Goal: Participate in discussion: Engage in conversation with other users on a specific topic

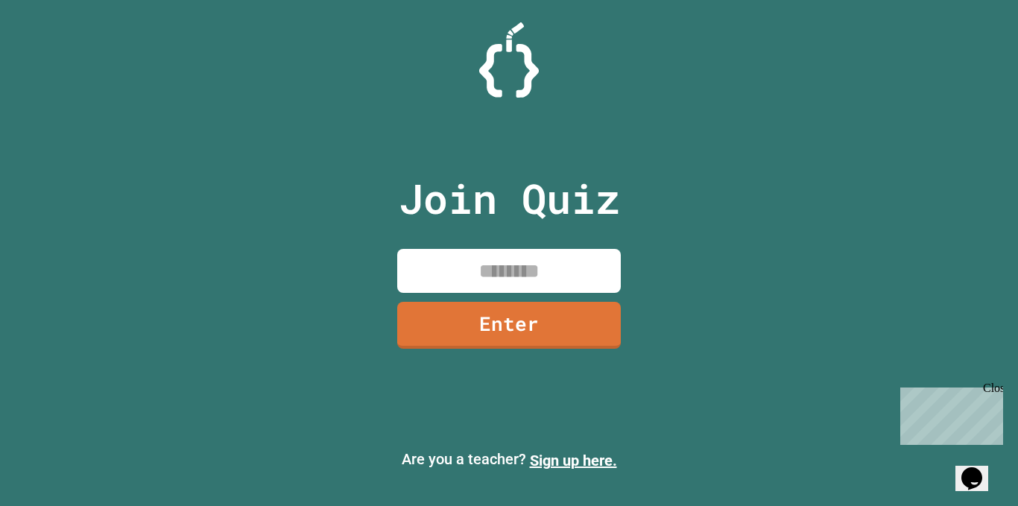
click at [569, 273] on input at bounding box center [509, 271] width 224 height 44
click at [571, 273] on input at bounding box center [509, 271] width 224 height 44
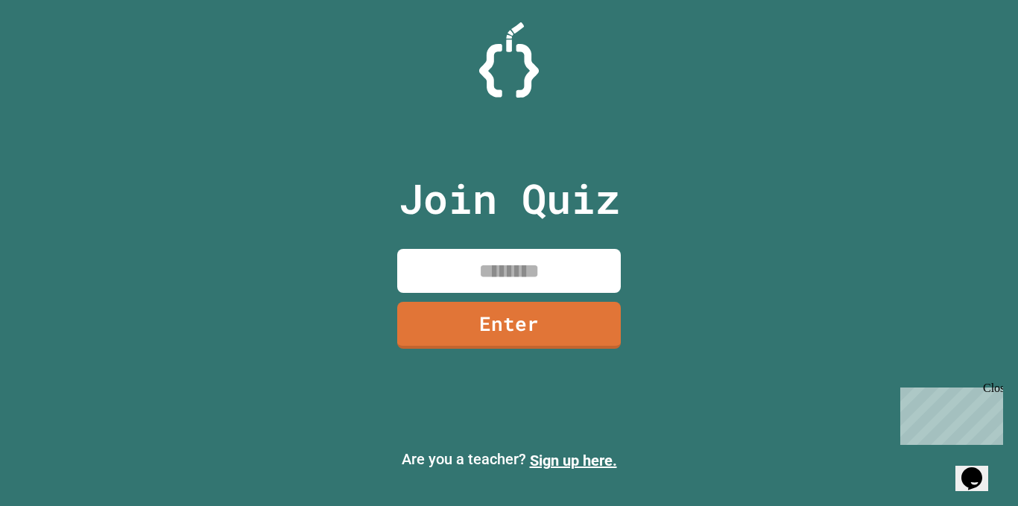
click at [571, 273] on input at bounding box center [509, 271] width 224 height 44
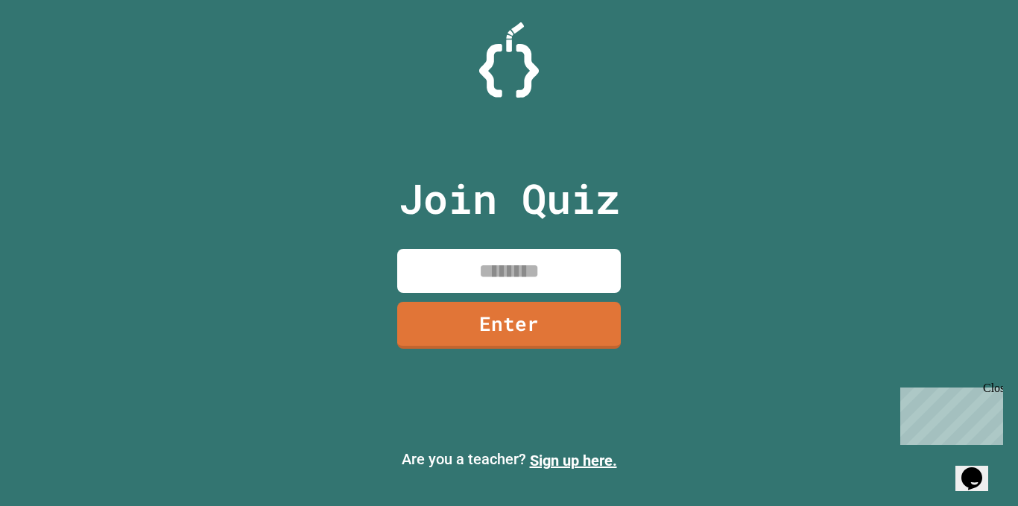
click at [571, 273] on input at bounding box center [509, 271] width 224 height 44
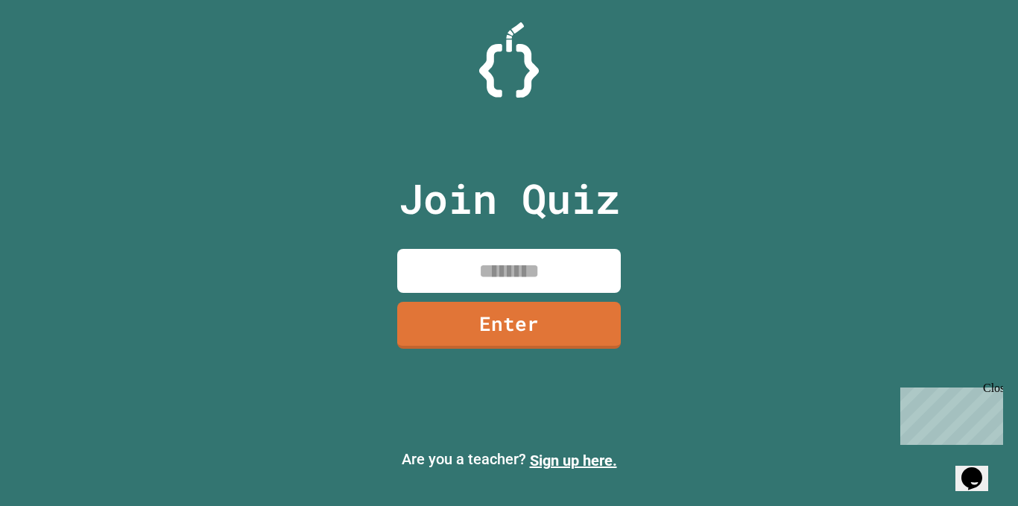
click at [571, 273] on input at bounding box center [509, 271] width 224 height 44
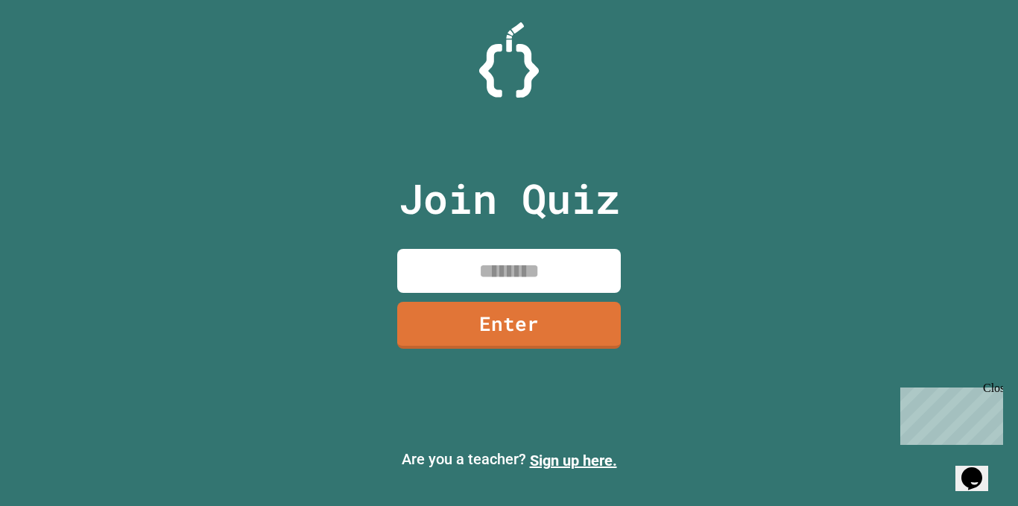
click at [571, 273] on input at bounding box center [509, 271] width 224 height 44
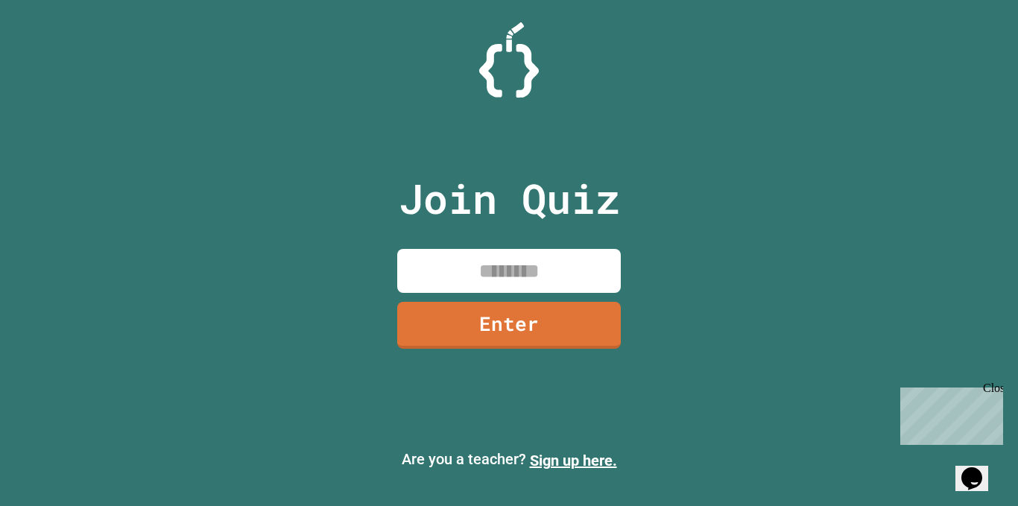
click at [571, 273] on input at bounding box center [509, 271] width 224 height 44
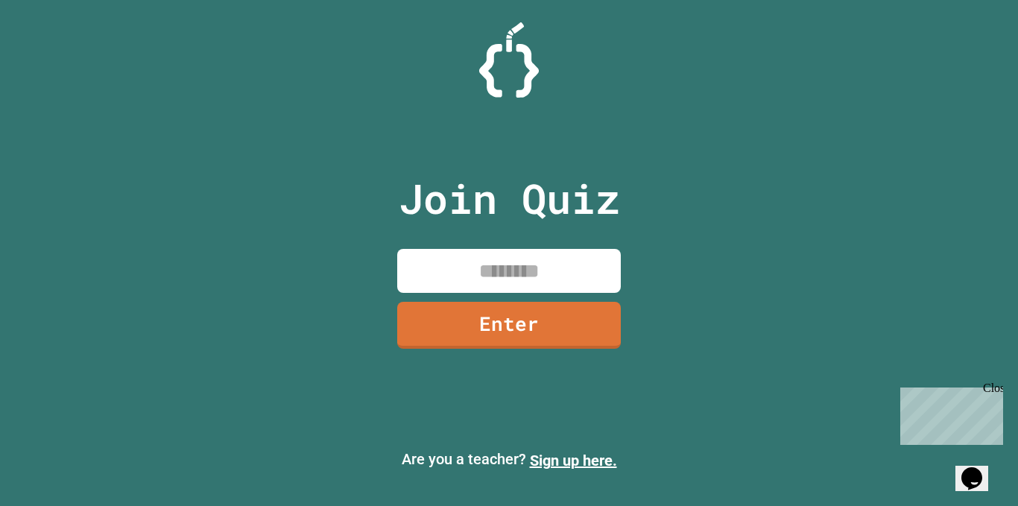
click at [571, 273] on input at bounding box center [509, 271] width 224 height 44
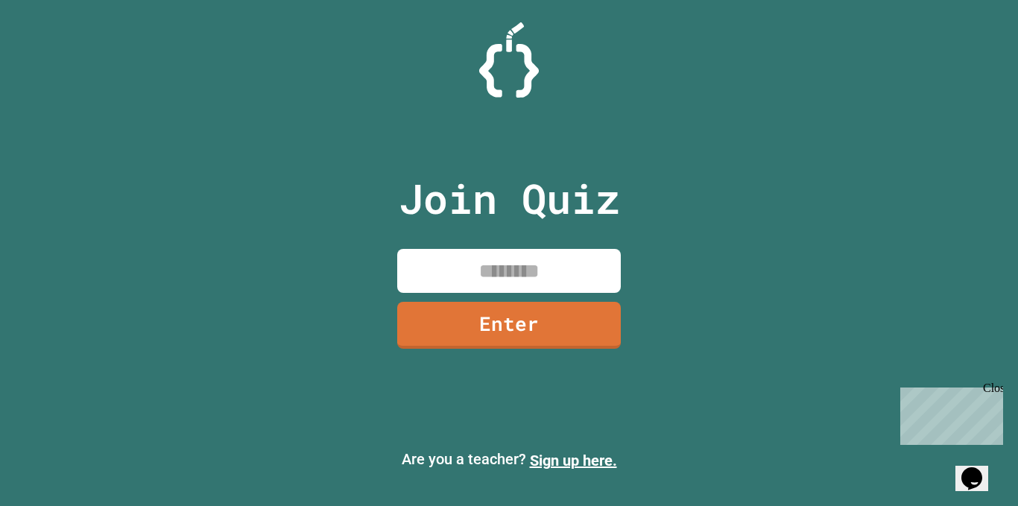
click at [571, 273] on input at bounding box center [509, 271] width 224 height 44
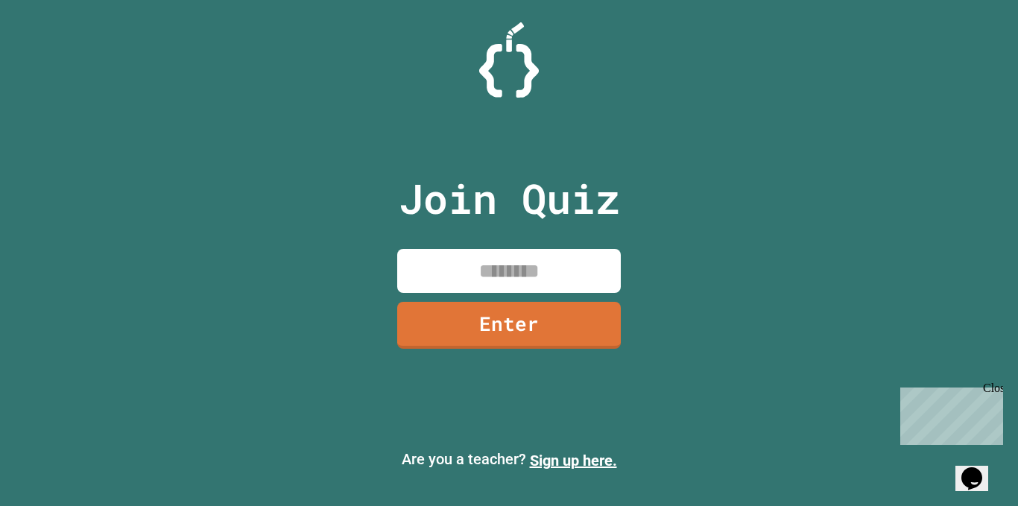
click at [571, 273] on input at bounding box center [509, 271] width 224 height 44
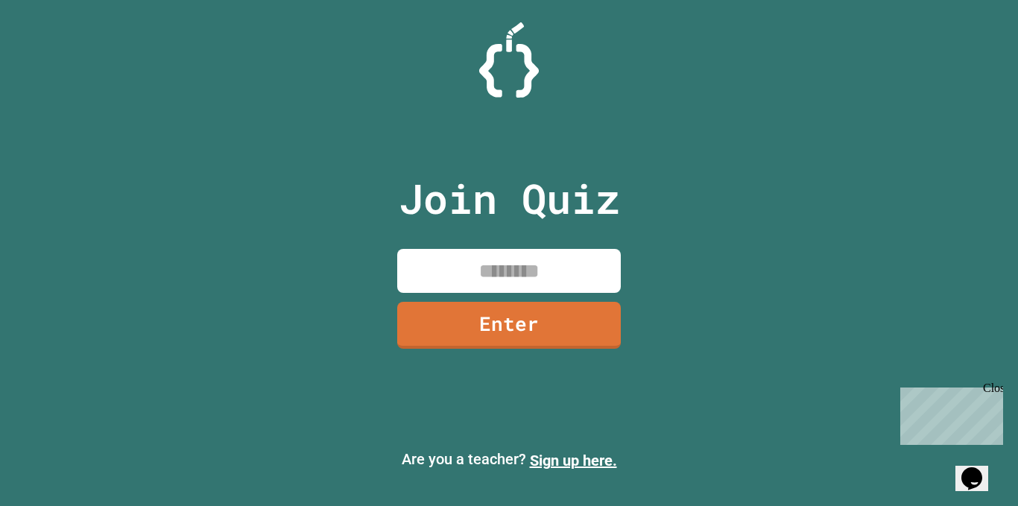
click at [571, 273] on input at bounding box center [509, 271] width 224 height 44
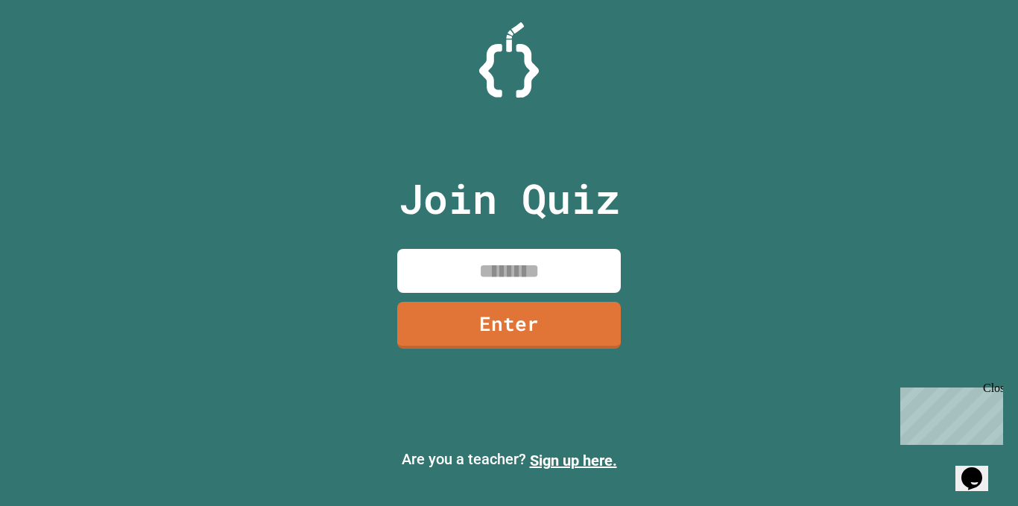
click at [571, 273] on input at bounding box center [509, 271] width 224 height 44
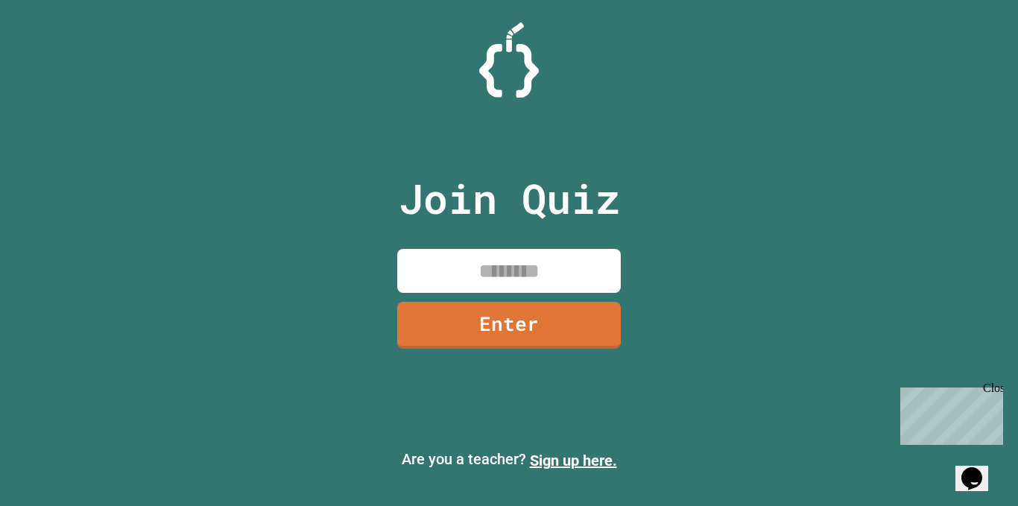
click at [571, 273] on input at bounding box center [509, 271] width 224 height 44
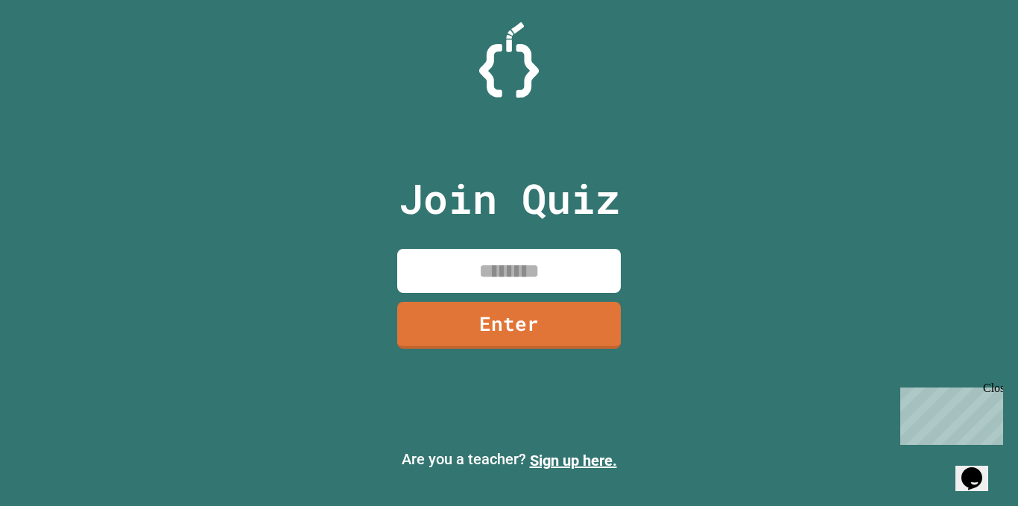
click at [571, 273] on input at bounding box center [509, 271] width 224 height 44
type input "*"
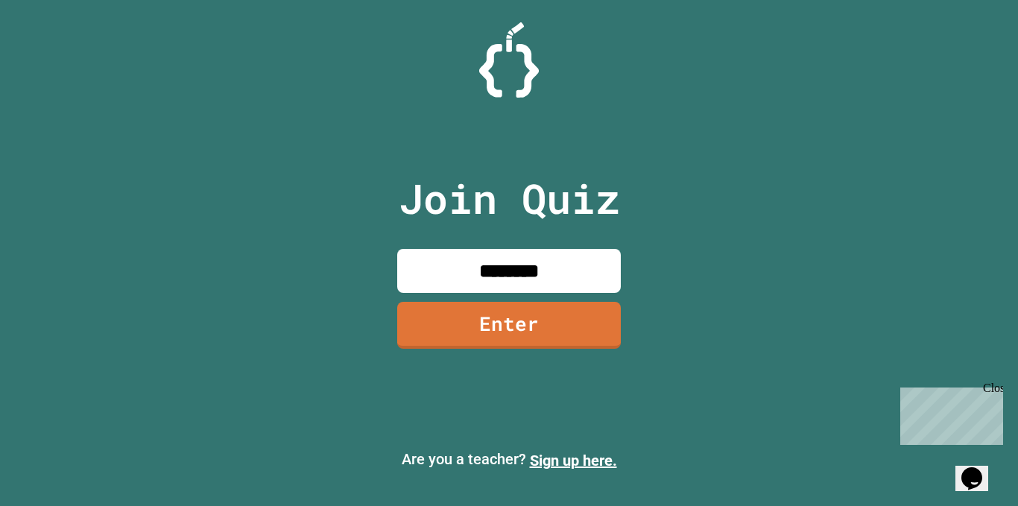
type input "********"
click at [540, 321] on link "Enter" at bounding box center [508, 325] width 225 height 48
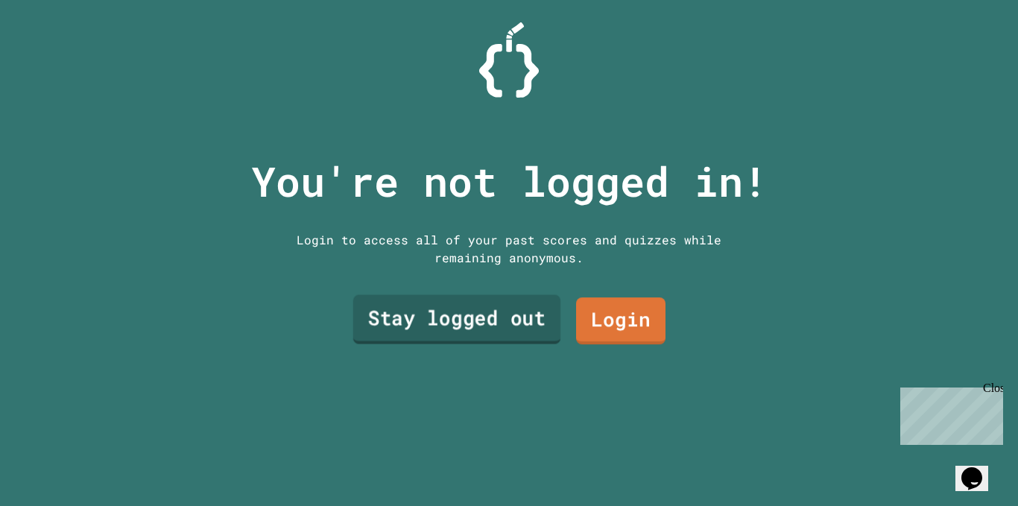
click at [504, 309] on link "Stay logged out" at bounding box center [457, 319] width 208 height 49
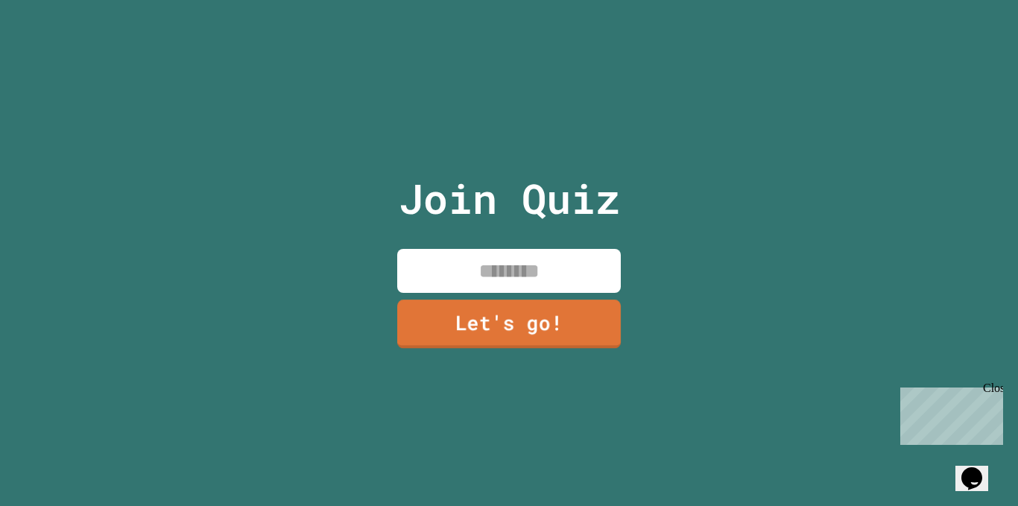
click at [539, 262] on input at bounding box center [509, 271] width 224 height 44
type input "******"
click at [501, 314] on link "Let's go!" at bounding box center [509, 323] width 221 height 49
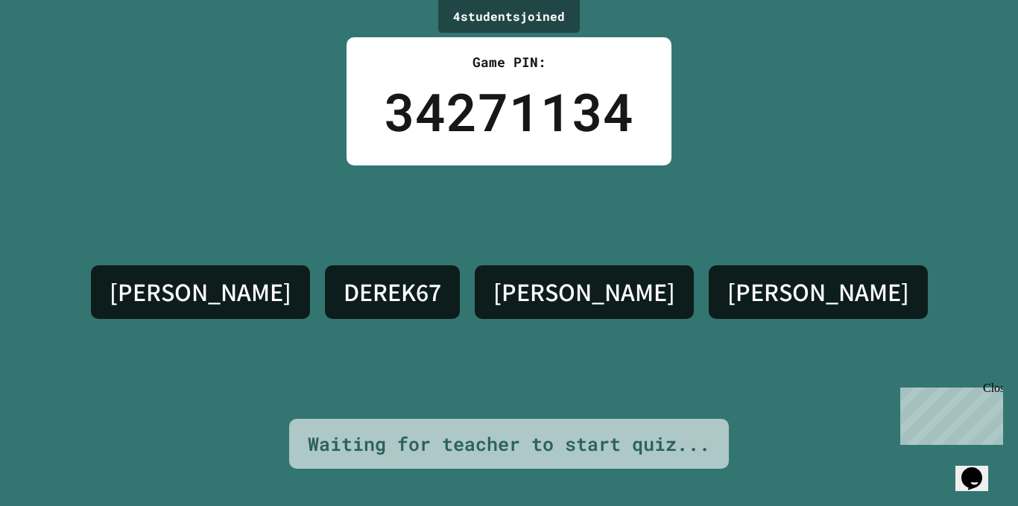
click at [578, 291] on h4 "[PERSON_NAME]" at bounding box center [584, 291] width 182 height 31
click at [576, 292] on h4 "[PERSON_NAME]" at bounding box center [584, 291] width 182 height 31
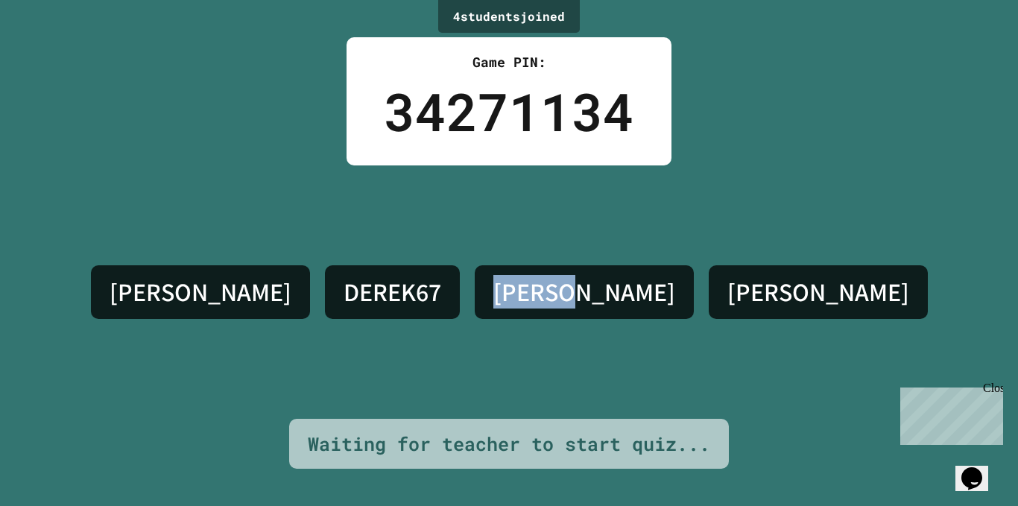
click at [576, 292] on h4 "[PERSON_NAME]" at bounding box center [584, 291] width 182 height 31
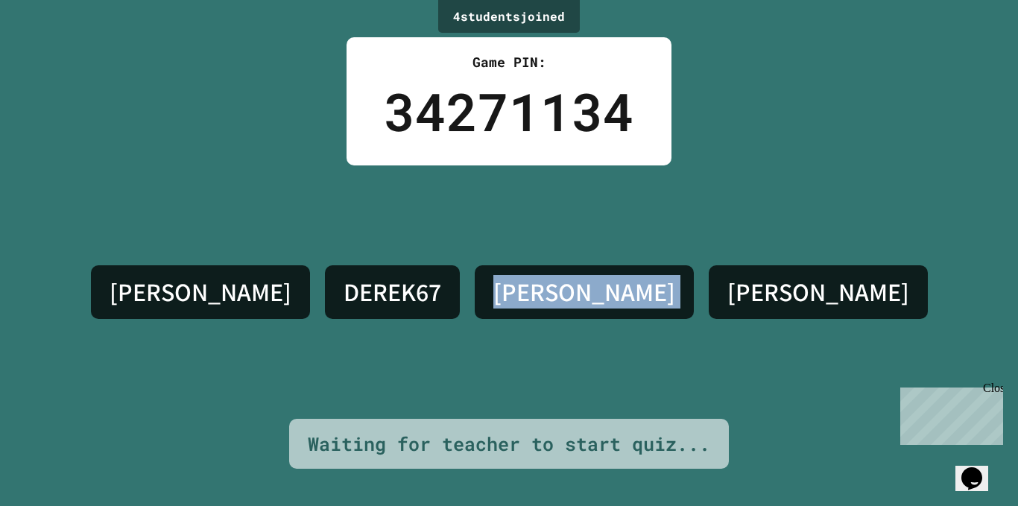
click at [576, 292] on h4 "[PERSON_NAME]" at bounding box center [584, 291] width 182 height 31
click at [576, 294] on h4 "[PERSON_NAME]" at bounding box center [584, 291] width 182 height 31
click at [575, 292] on h4 "[PERSON_NAME]" at bounding box center [584, 291] width 182 height 31
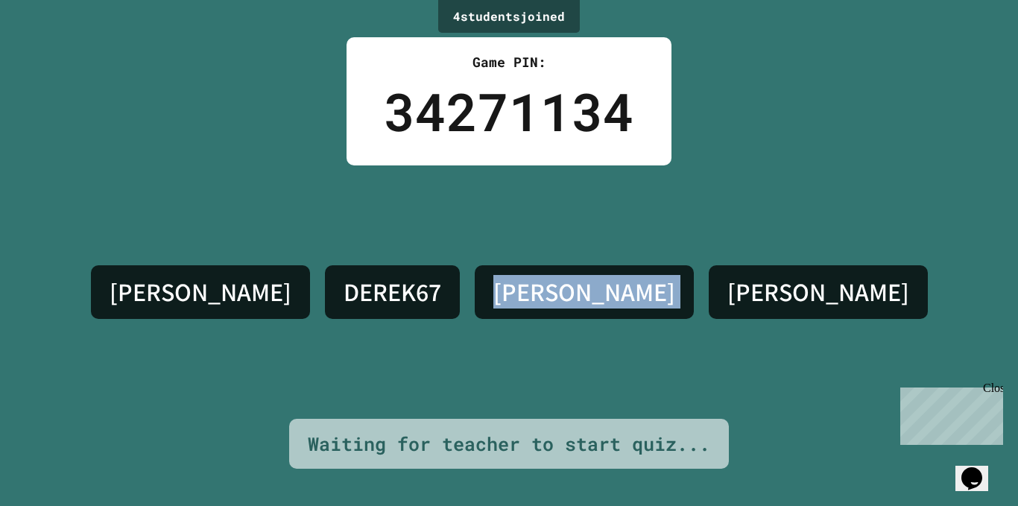
click at [575, 289] on h4 "[PERSON_NAME]" at bounding box center [584, 291] width 182 height 31
click at [578, 290] on h4 "[PERSON_NAME]" at bounding box center [584, 291] width 182 height 31
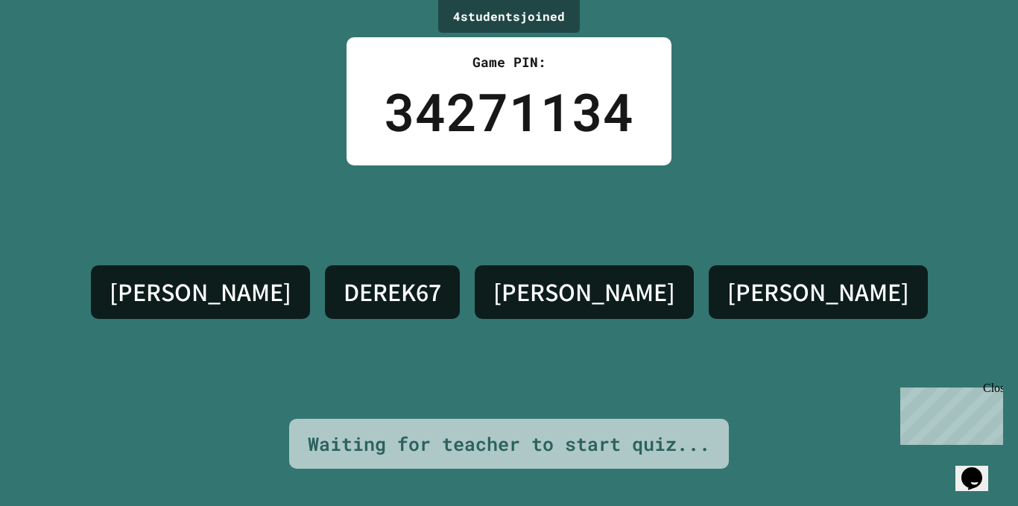
click at [580, 288] on h4 "[PERSON_NAME]" at bounding box center [584, 291] width 182 height 31
click at [585, 288] on div "[PERSON_NAME] DEREK67 [PERSON_NAME]" at bounding box center [509, 292] width 852 height 69
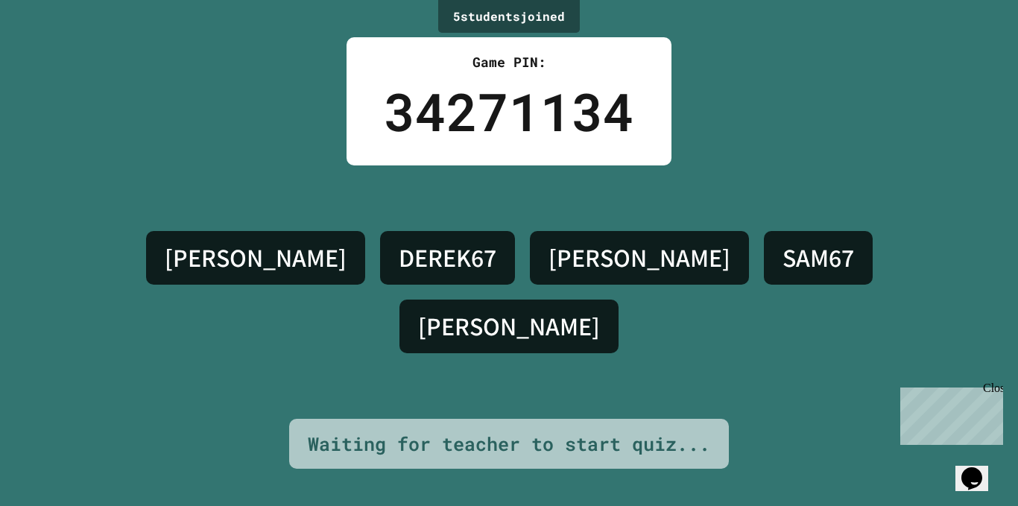
click at [548, 273] on h4 "[PERSON_NAME]" at bounding box center [639, 257] width 182 height 31
click at [999, 389] on div "Close" at bounding box center [992, 391] width 19 height 19
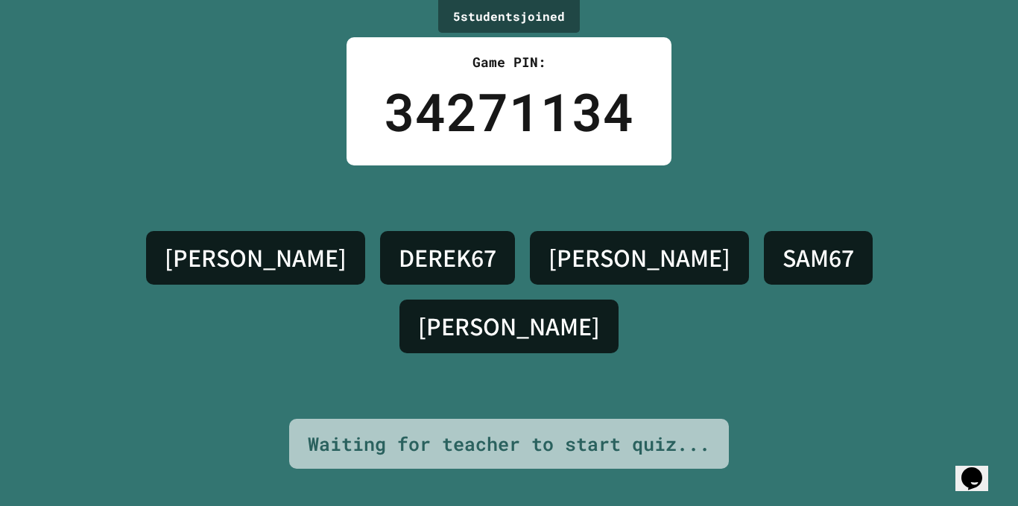
click at [548, 273] on h4 "[PERSON_NAME]" at bounding box center [639, 257] width 182 height 31
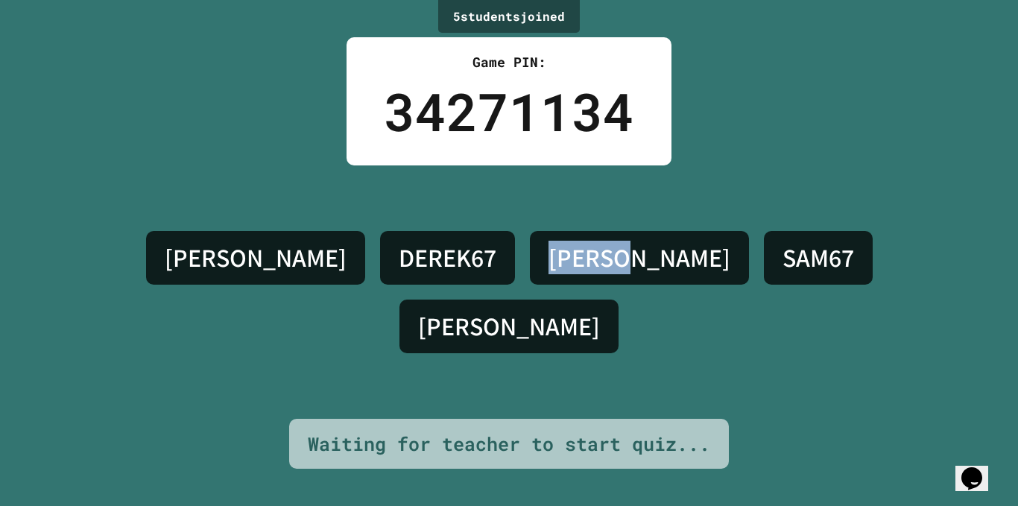
click at [548, 273] on h4 "[PERSON_NAME]" at bounding box center [639, 257] width 182 height 31
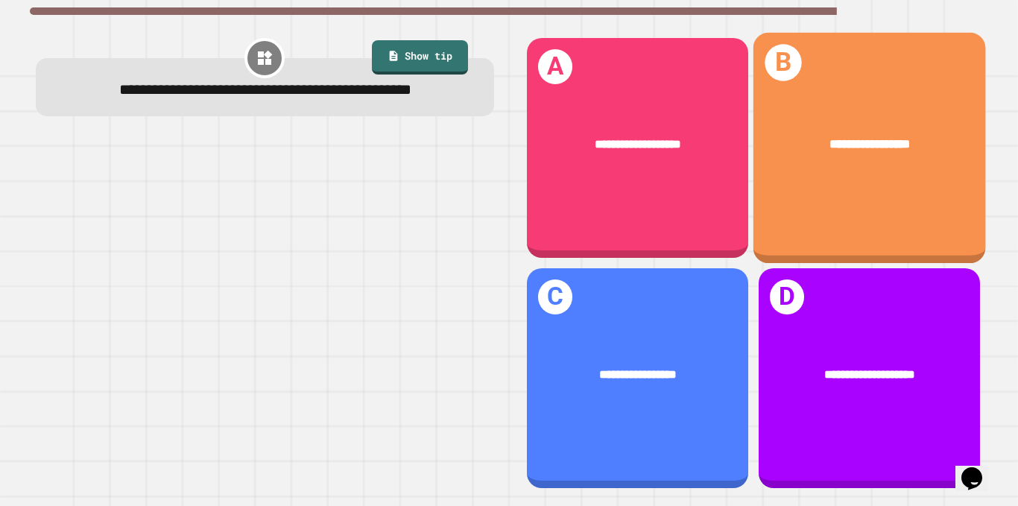
click at [830, 209] on div "**********" at bounding box center [869, 148] width 232 height 231
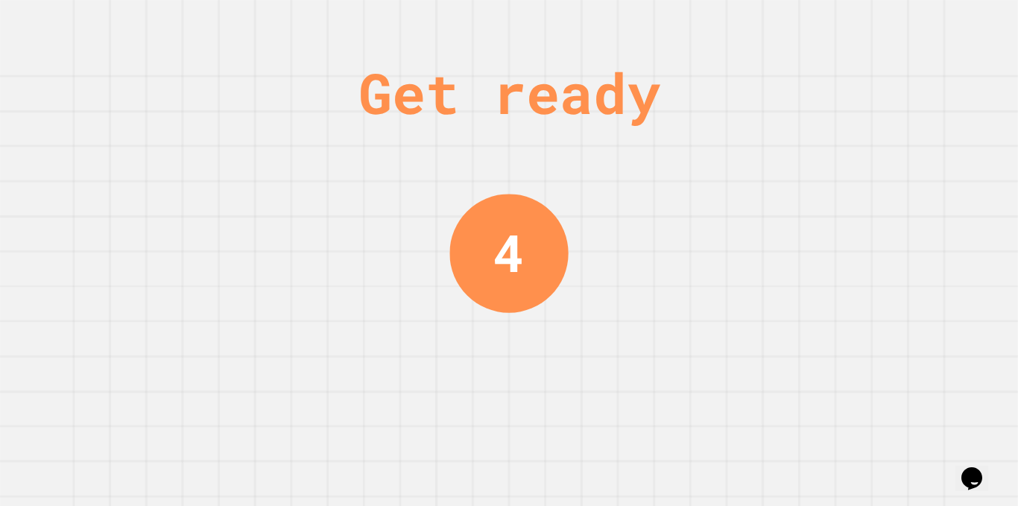
click at [579, 117] on div "Get ready" at bounding box center [509, 93] width 302 height 84
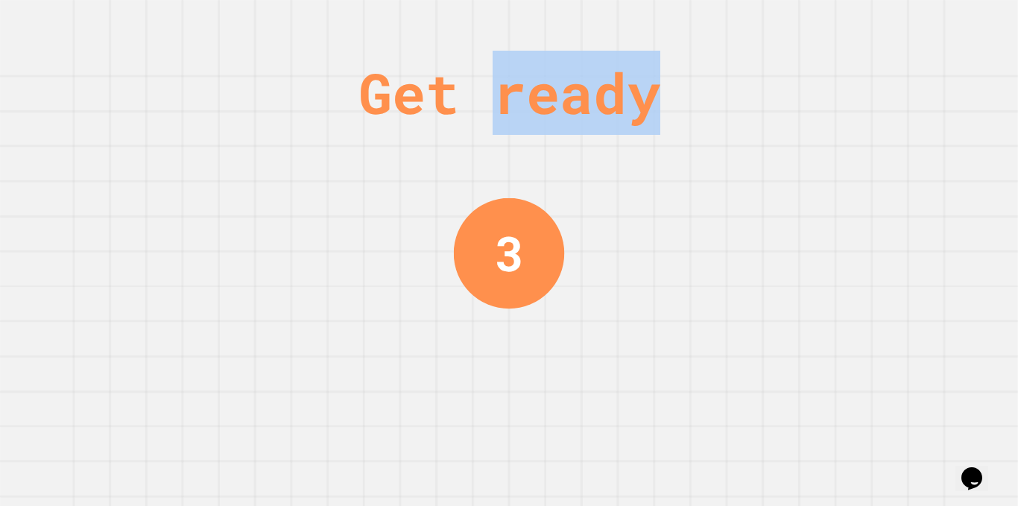
click at [579, 118] on div "Get ready" at bounding box center [509, 93] width 302 height 84
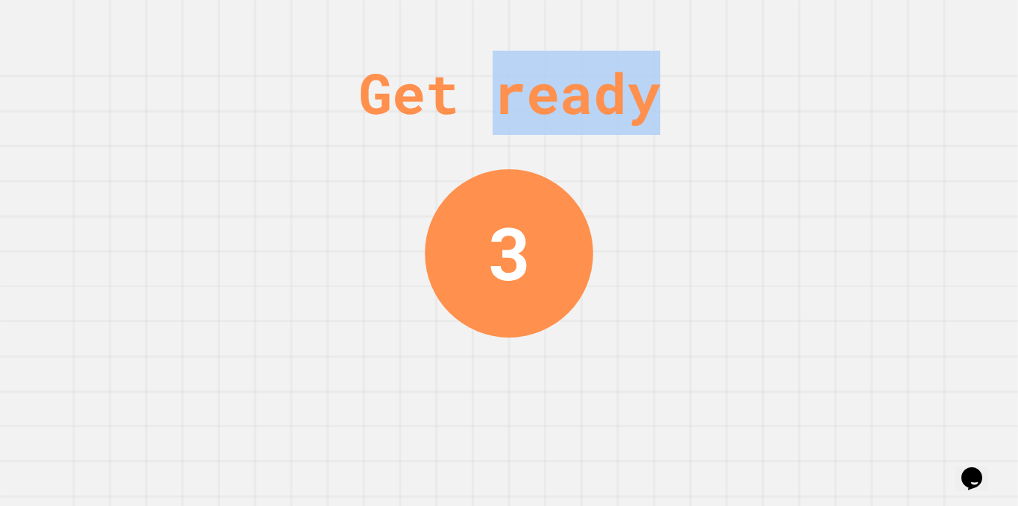
click at [579, 113] on div "Get ready" at bounding box center [509, 93] width 302 height 84
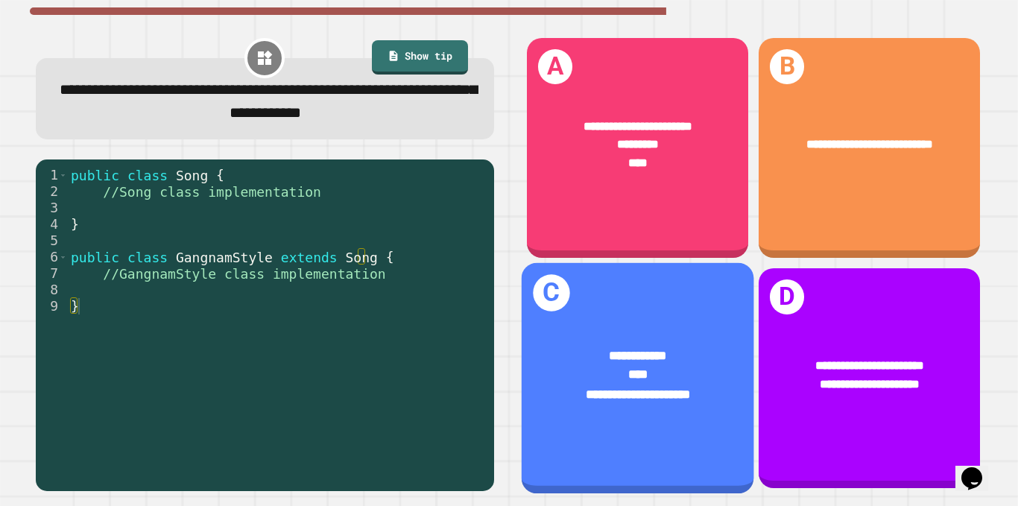
click at [663, 320] on div "**********" at bounding box center [637, 374] width 232 height 109
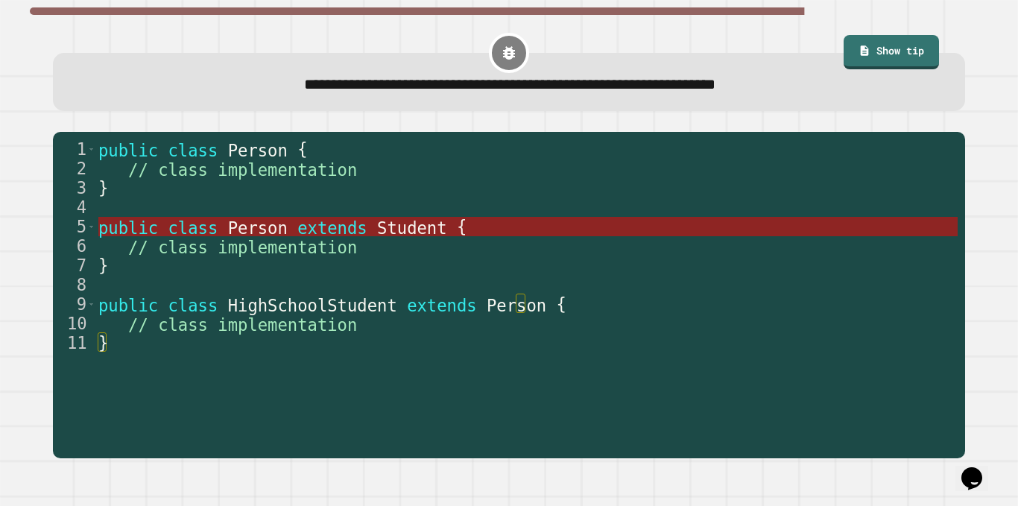
type textarea "**********"
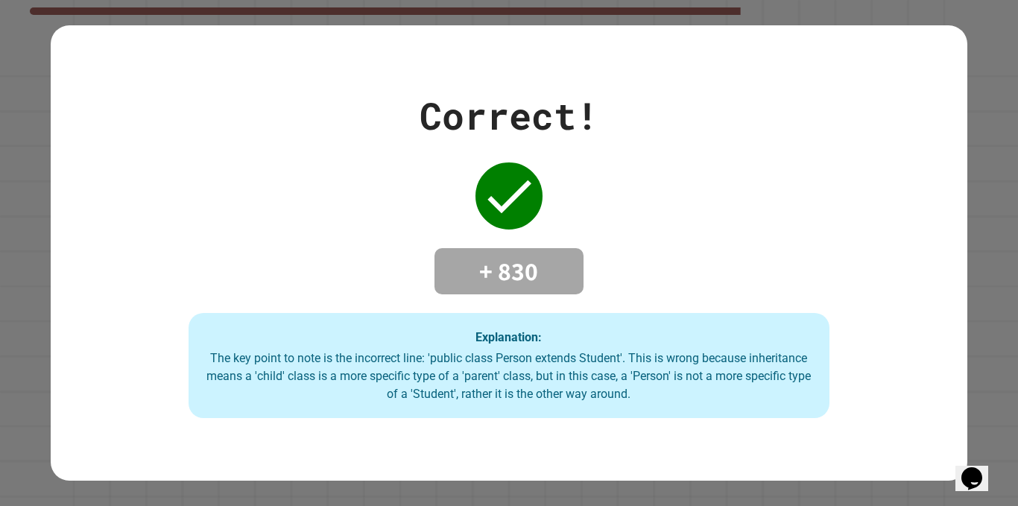
click at [510, 261] on h4 "+ 830" at bounding box center [508, 271] width 119 height 31
click at [509, 261] on h4 "+ 830" at bounding box center [508, 271] width 119 height 31
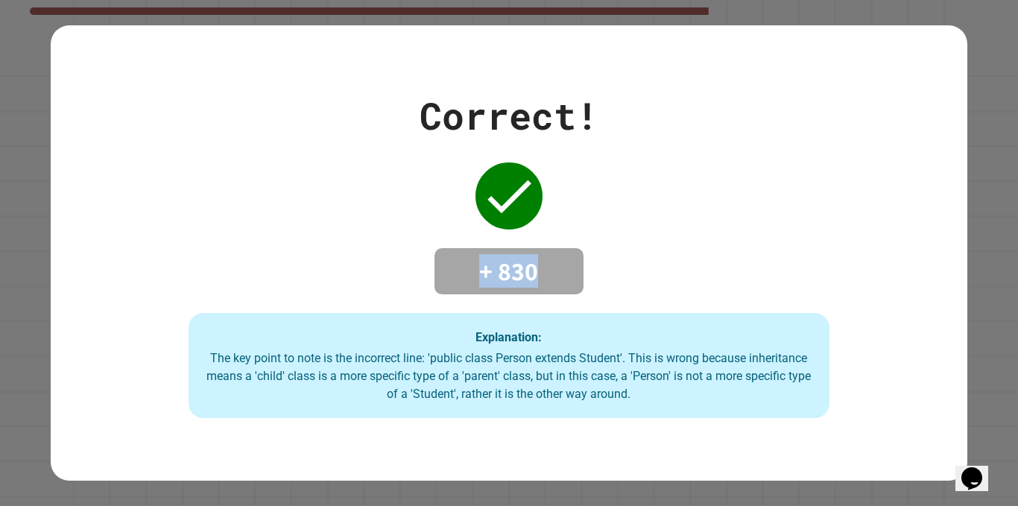
click at [509, 261] on h4 "+ 830" at bounding box center [508, 271] width 119 height 31
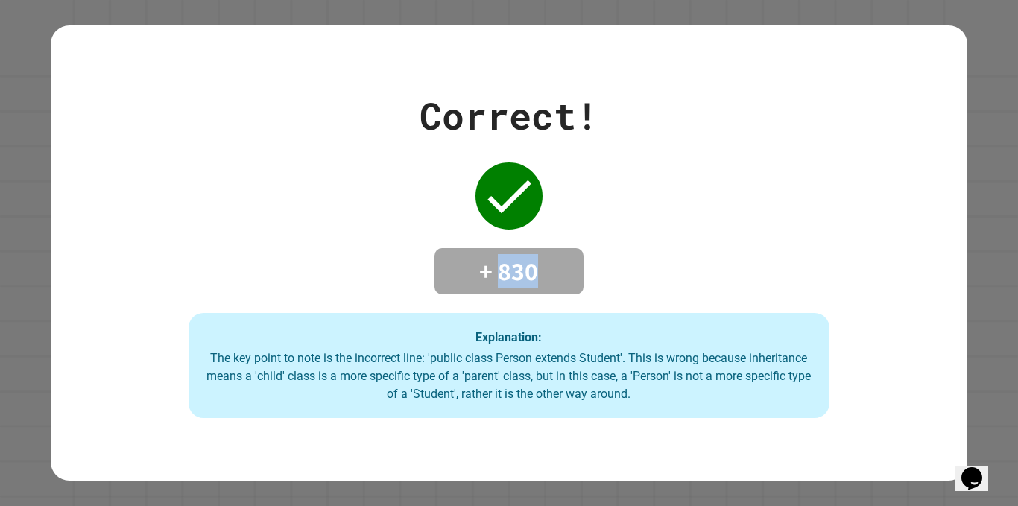
click at [509, 261] on h4 "+ 830" at bounding box center [508, 271] width 119 height 31
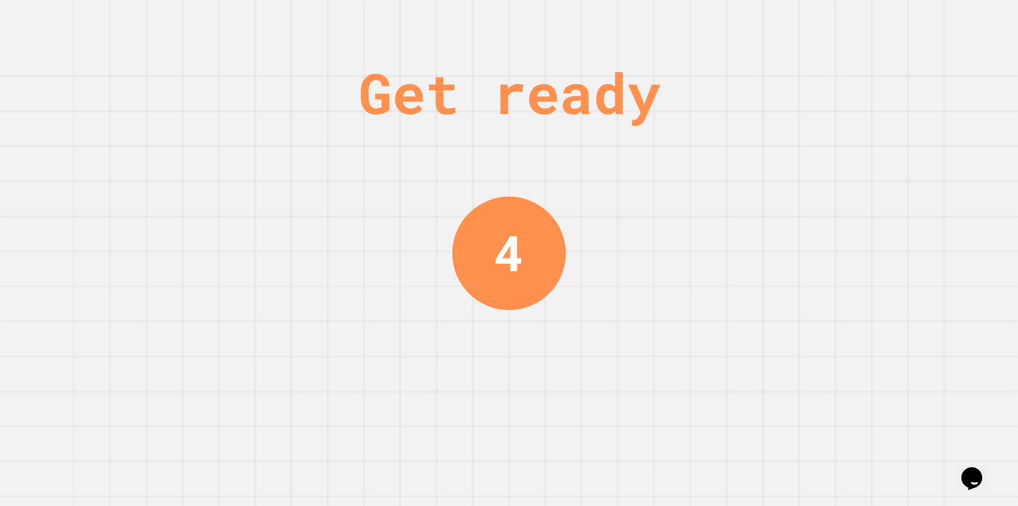
click at [513, 272] on div "4" at bounding box center [509, 253] width 30 height 74
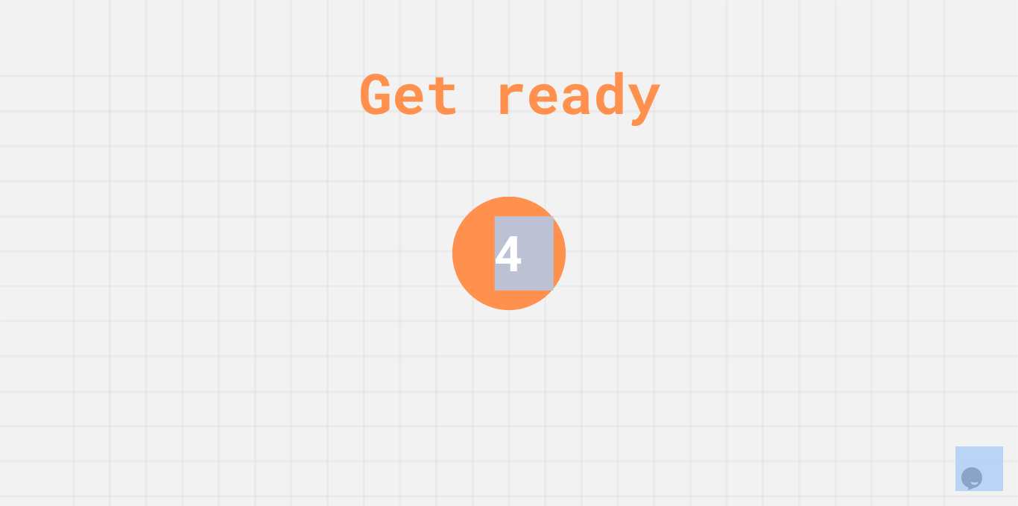
click at [513, 272] on div "4" at bounding box center [509, 253] width 30 height 74
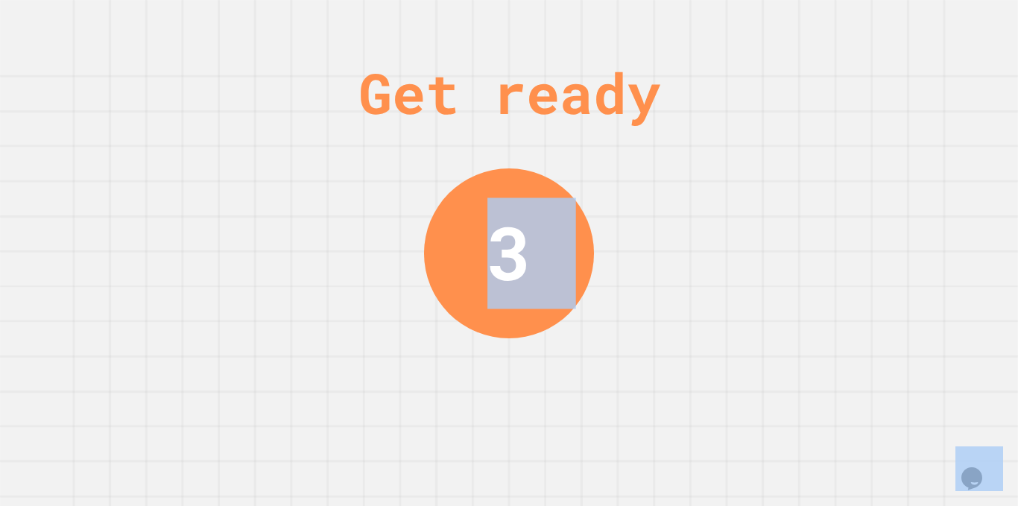
click at [516, 271] on div "3" at bounding box center [509, 252] width 44 height 110
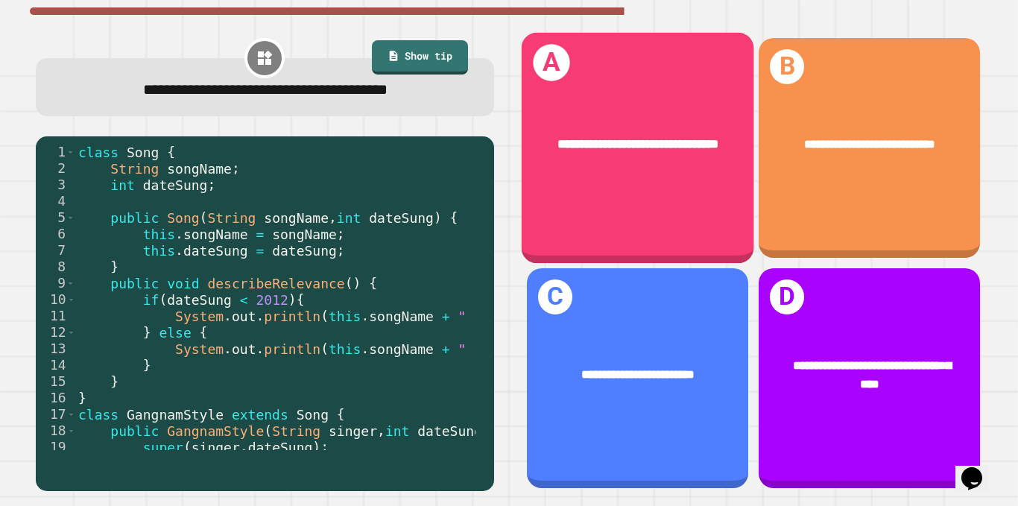
click at [651, 203] on div "**********" at bounding box center [637, 148] width 232 height 231
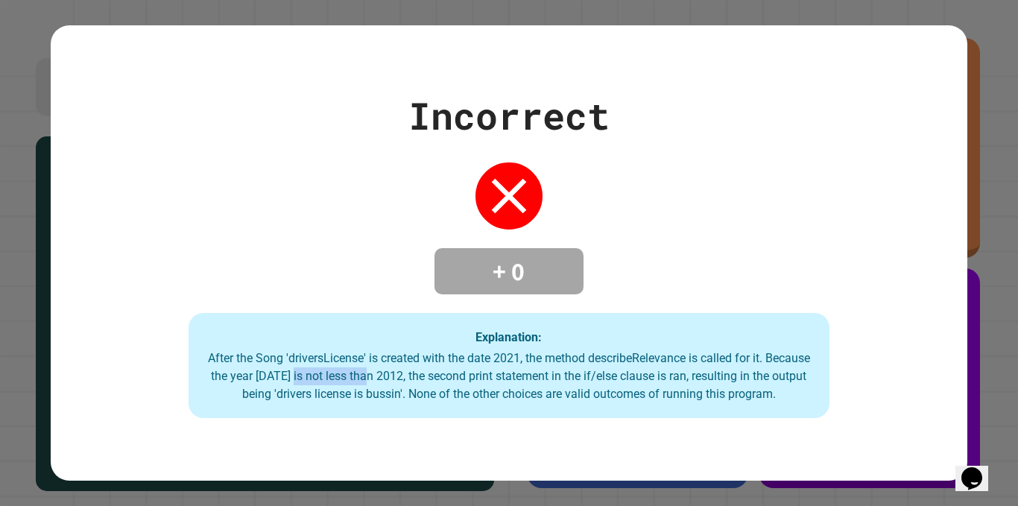
drag, startPoint x: 289, startPoint y: 367, endPoint x: 369, endPoint y: 376, distance: 80.2
click at [367, 376] on div "After the Song 'driversLicense' is created with the date 2021, the method descr…" at bounding box center [509, 376] width 612 height 54
click at [350, 373] on div "After the Song 'driversLicense' is created with the date 2021, the method descr…" at bounding box center [509, 376] width 612 height 54
click at [349, 373] on div "After the Song 'driversLicense' is created with the date 2021, the method descr…" at bounding box center [509, 376] width 612 height 54
drag, startPoint x: 352, startPoint y: 373, endPoint x: 431, endPoint y: 373, distance: 79.7
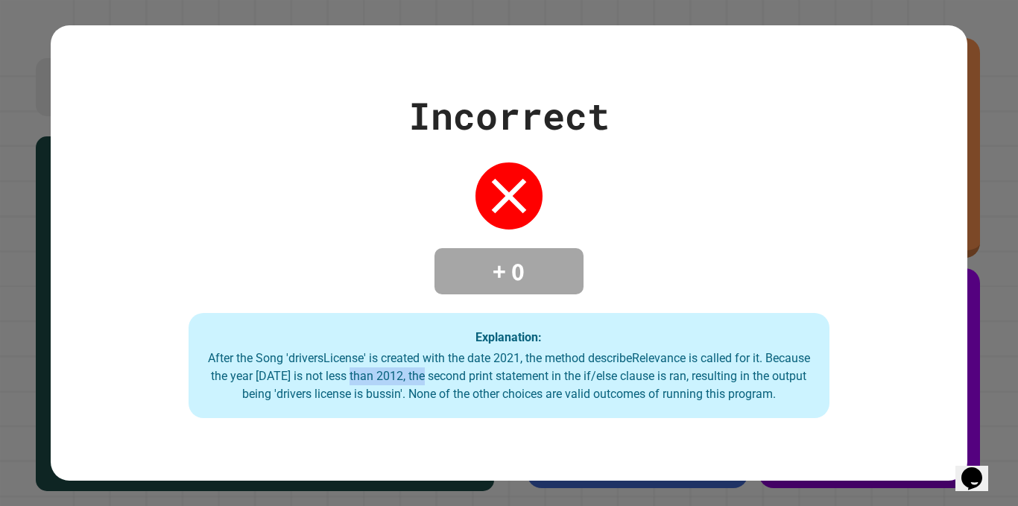
click at [431, 373] on div "After the Song 'driversLicense' is created with the date 2021, the method descr…" at bounding box center [509, 376] width 612 height 54
click at [432, 373] on div "After the Song 'driversLicense' is created with the date 2021, the method descr…" at bounding box center [509, 376] width 612 height 54
drag, startPoint x: 375, startPoint y: 369, endPoint x: 465, endPoint y: 367, distance: 90.2
click at [465, 367] on div "After the Song 'driversLicense' is created with the date 2021, the method descr…" at bounding box center [509, 376] width 612 height 54
click at [464, 370] on div "After the Song 'driversLicense' is created with the date 2021, the method descr…" at bounding box center [509, 376] width 612 height 54
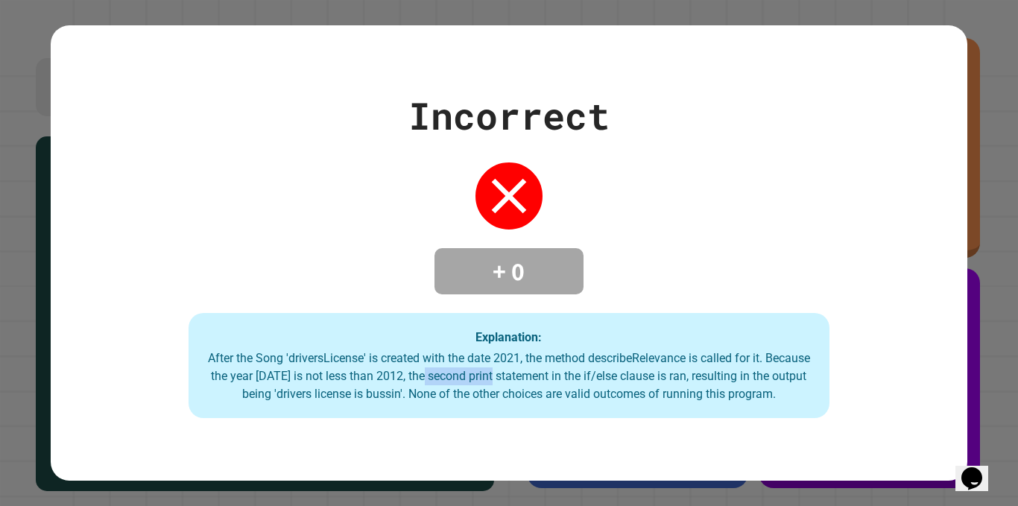
drag, startPoint x: 420, startPoint y: 374, endPoint x: 491, endPoint y: 375, distance: 70.8
click at [491, 375] on div "After the Song 'driversLicense' is created with the date 2021, the method descr…" at bounding box center [509, 376] width 612 height 54
click at [484, 376] on div "After the Song 'driversLicense' is created with the date 2021, the method descr…" at bounding box center [509, 376] width 612 height 54
click at [469, 376] on div "After the Song 'driversLicense' is created with the date 2021, the method descr…" at bounding box center [509, 376] width 612 height 54
click at [437, 364] on div "After the Song 'driversLicense' is created with the date 2021, the method descr…" at bounding box center [509, 376] width 612 height 54
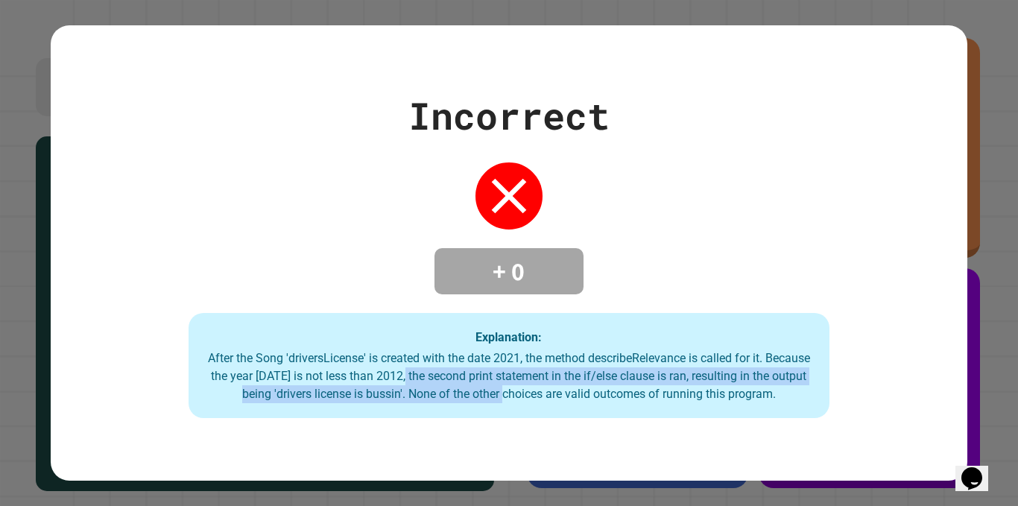
drag, startPoint x: 408, startPoint y: 376, endPoint x: 519, endPoint y: 391, distance: 112.9
click at [519, 391] on div "After the Song 'driversLicense' is created with the date 2021, the method descr…" at bounding box center [509, 376] width 612 height 54
click at [508, 390] on div "After the Song 'driversLicense' is created with the date 2021, the method descr…" at bounding box center [509, 376] width 612 height 54
drag, startPoint x: 438, startPoint y: 369, endPoint x: 537, endPoint y: 394, distance: 102.3
click at [536, 394] on div "After the Song 'driversLicense' is created with the date 2021, the method descr…" at bounding box center [509, 376] width 612 height 54
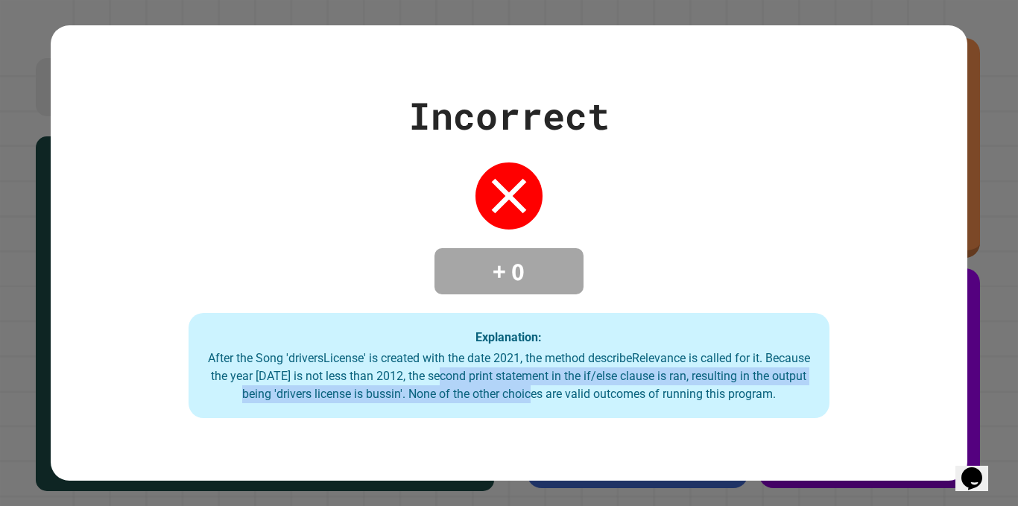
click at [489, 385] on div "After the Song 'driversLicense' is created with the date 2021, the method descr…" at bounding box center [509, 376] width 612 height 54
click at [467, 378] on div "After the Song 'driversLicense' is created with the date 2021, the method descr…" at bounding box center [509, 376] width 612 height 54
click at [464, 378] on div "After the Song 'driversLicense' is created with the date 2021, the method descr…" at bounding box center [509, 376] width 612 height 54
drag, startPoint x: 406, startPoint y: 378, endPoint x: 572, endPoint y: 385, distance: 166.3
click at [572, 385] on div "After the Song 'driversLicense' is created with the date 2021, the method descr…" at bounding box center [509, 376] width 612 height 54
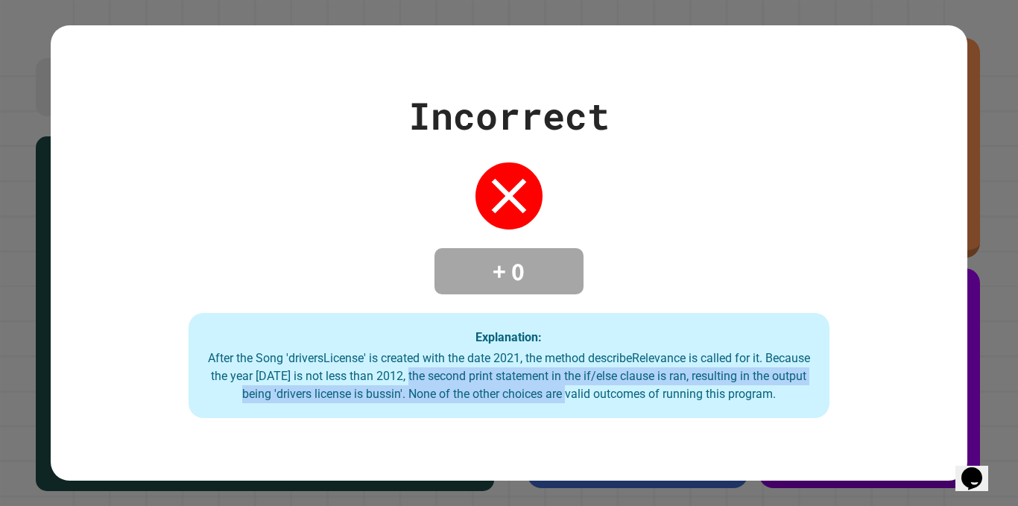
click at [548, 375] on div "After the Song 'driversLicense' is created with the date 2021, the method descr…" at bounding box center [509, 376] width 612 height 54
click at [549, 374] on div "After the Song 'driversLicense' is created with the date 2021, the method descr…" at bounding box center [509, 376] width 612 height 54
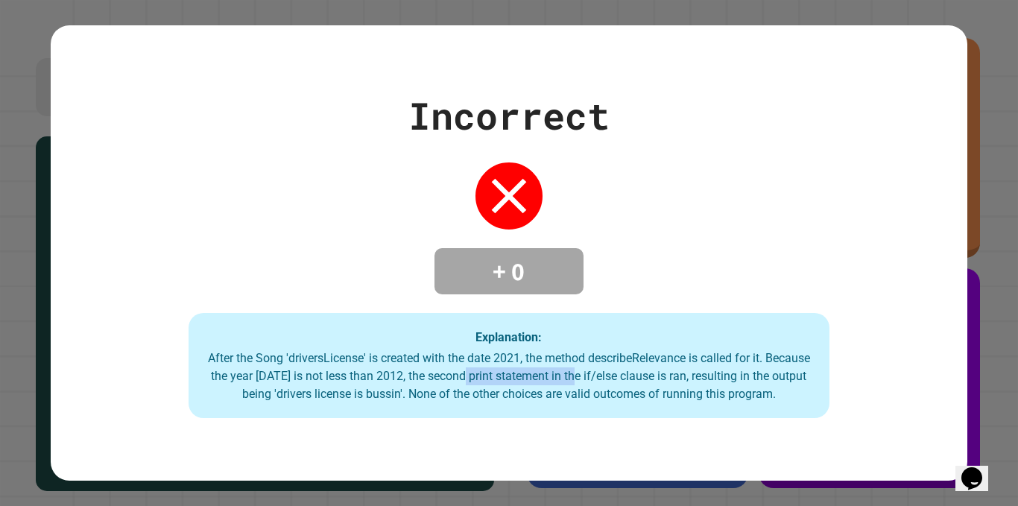
drag, startPoint x: 475, startPoint y: 368, endPoint x: 578, endPoint y: 379, distance: 102.7
click at [576, 379] on div "After the Song 'driversLicense' is created with the date 2021, the method descr…" at bounding box center [509, 376] width 612 height 54
click at [541, 378] on div "After the Song 'driversLicense' is created with the date 2021, the method descr…" at bounding box center [509, 376] width 612 height 54
click at [454, 378] on div "After the Song 'driversLicense' is created with the date 2021, the method descr…" at bounding box center [509, 376] width 612 height 54
drag, startPoint x: 526, startPoint y: 371, endPoint x: 605, endPoint y: 375, distance: 79.1
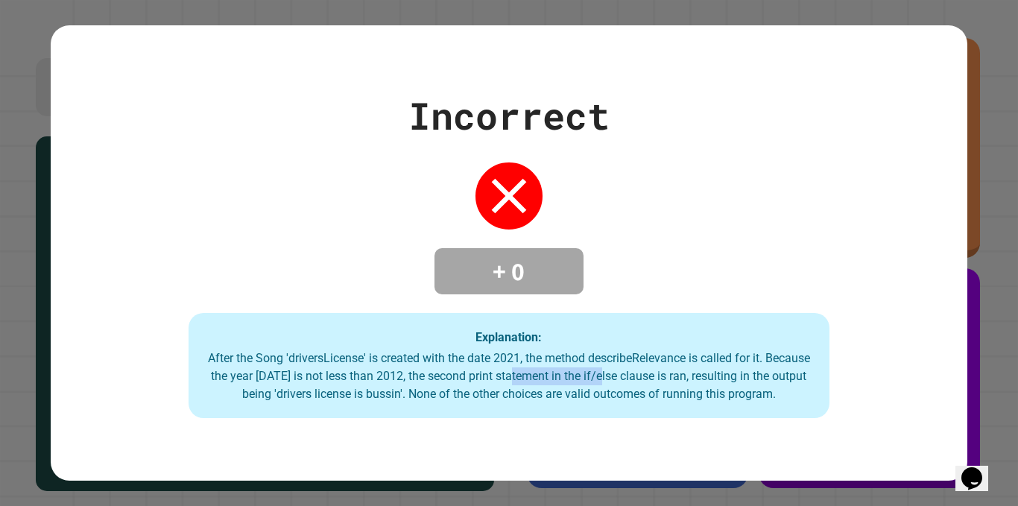
click at [604, 376] on div "After the Song 'driversLicense' is created with the date 2021, the method descr…" at bounding box center [509, 376] width 612 height 54
click at [584, 370] on div "After the Song 'driversLicense' is created with the date 2021, the method descr…" at bounding box center [509, 376] width 612 height 54
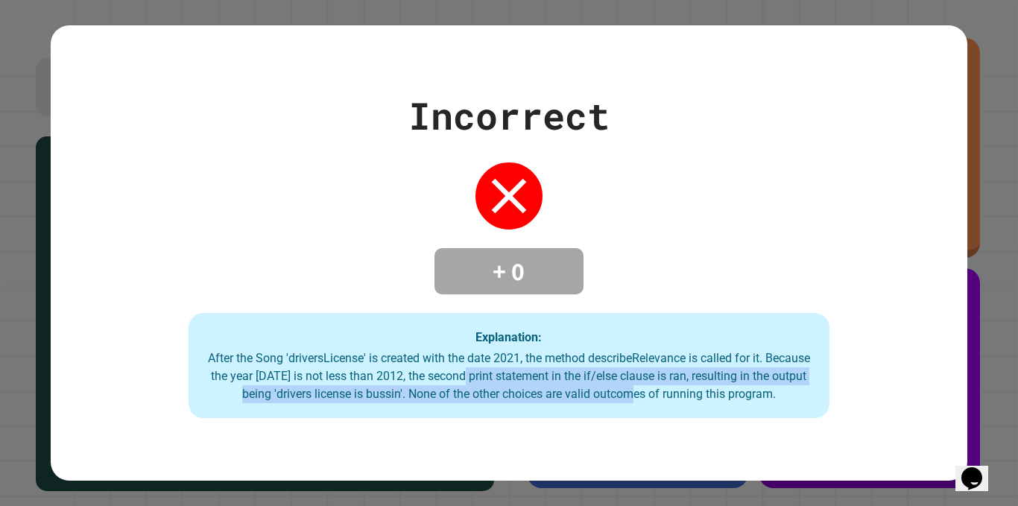
drag, startPoint x: 464, startPoint y: 369, endPoint x: 645, endPoint y: 391, distance: 183.2
click at [645, 391] on div "After the Song 'driversLicense' is created with the date 2021, the method descr…" at bounding box center [509, 376] width 612 height 54
click at [586, 380] on div "After the Song 'driversLicense' is created with the date 2021, the method descr…" at bounding box center [509, 376] width 612 height 54
click at [531, 376] on div "After the Song 'driversLicense' is created with the date 2021, the method descr…" at bounding box center [509, 376] width 612 height 54
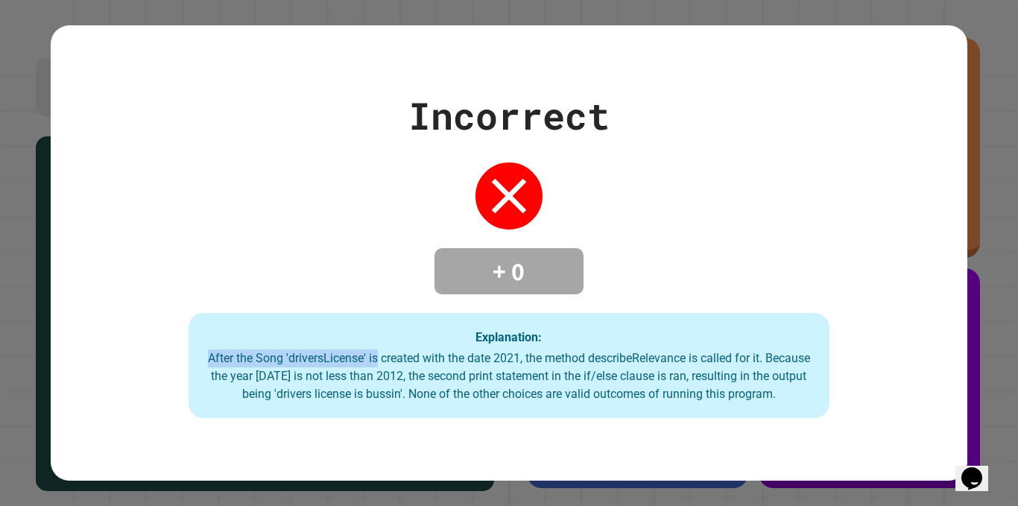
drag, startPoint x: 371, startPoint y: 353, endPoint x: 562, endPoint y: 335, distance: 191.7
click at [562, 335] on div "Explanation: After the Song 'driversLicense' is created with the date 2021, the…" at bounding box center [510, 366] width 642 height 106
click at [517, 343] on div "Explanation: After the Song 'driversLicense' is created with the date 2021, the…" at bounding box center [510, 366] width 642 height 106
drag, startPoint x: 400, startPoint y: 351, endPoint x: 594, endPoint y: 342, distance: 194.0
click at [592, 342] on div "Explanation: After the Song 'driversLicense' is created with the date 2021, the…" at bounding box center [510, 366] width 642 height 106
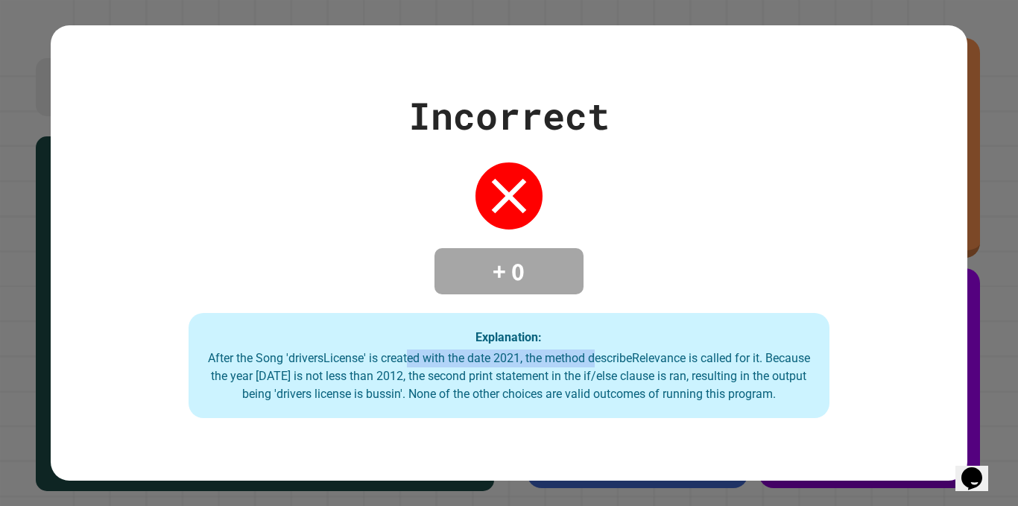
click at [515, 349] on div "After the Song 'driversLicense' is created with the date 2021, the method descr…" at bounding box center [509, 376] width 612 height 54
click at [414, 359] on div "After the Song 'driversLicense' is created with the date 2021, the method descr…" at bounding box center [509, 376] width 612 height 54
click at [403, 358] on div "After the Song 'driversLicense' is created with the date 2021, the method descr…" at bounding box center [509, 376] width 612 height 54
click at [391, 353] on div "After the Song 'driversLicense' is created with the date 2021, the method descr…" at bounding box center [509, 376] width 612 height 54
drag, startPoint x: 391, startPoint y: 353, endPoint x: 575, endPoint y: 355, distance: 183.3
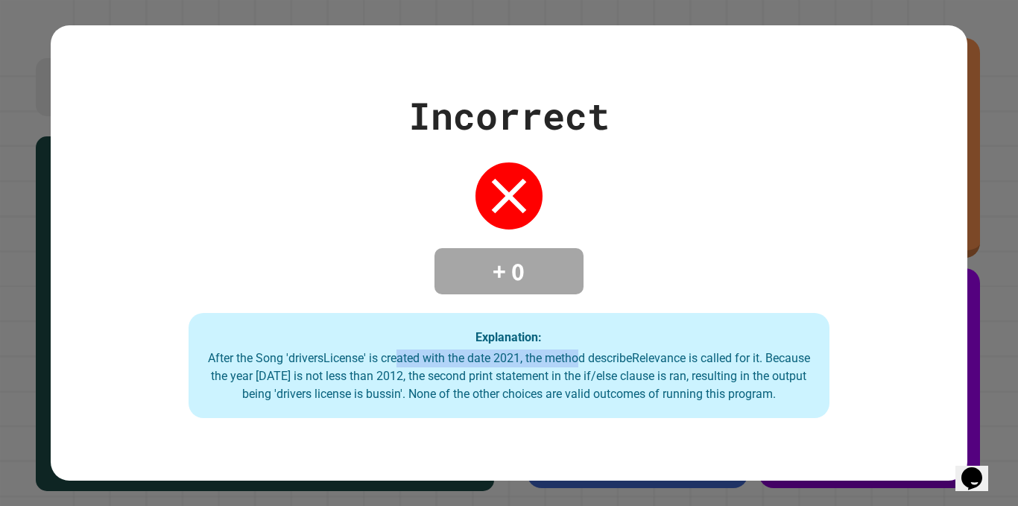
click at [575, 355] on div "After the Song 'driversLicense' is created with the date 2021, the method descr…" at bounding box center [509, 376] width 612 height 54
click at [575, 356] on div "After the Song 'driversLicense' is created with the date 2021, the method descr…" at bounding box center [509, 376] width 612 height 54
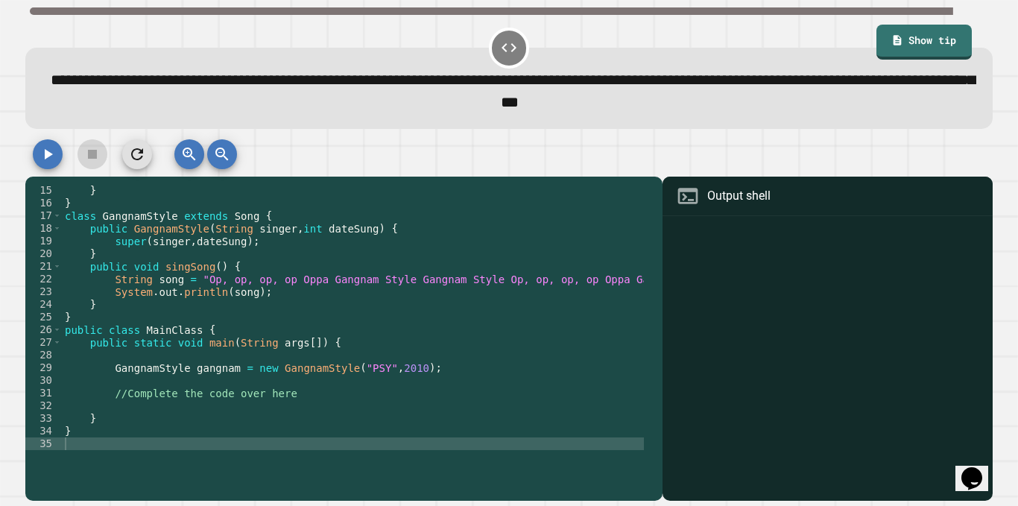
scroll to position [177, 0]
type textarea "**********"
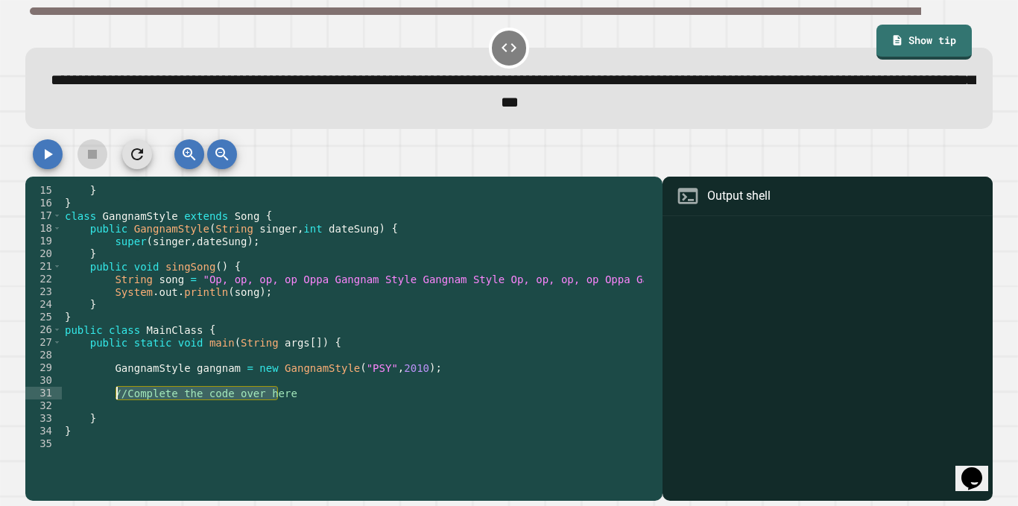
drag, startPoint x: 279, startPoint y: 401, endPoint x: 113, endPoint y: 398, distance: 165.5
click at [113, 398] on div "} } class GangnamStyle extends Song { public GangnamStyle ( String singer , int…" at bounding box center [506, 329] width 889 height 291
click at [113, 410] on div "} } class GangnamStyle extends Song { public GangnamStyle ( String singer , int…" at bounding box center [506, 329] width 889 height 291
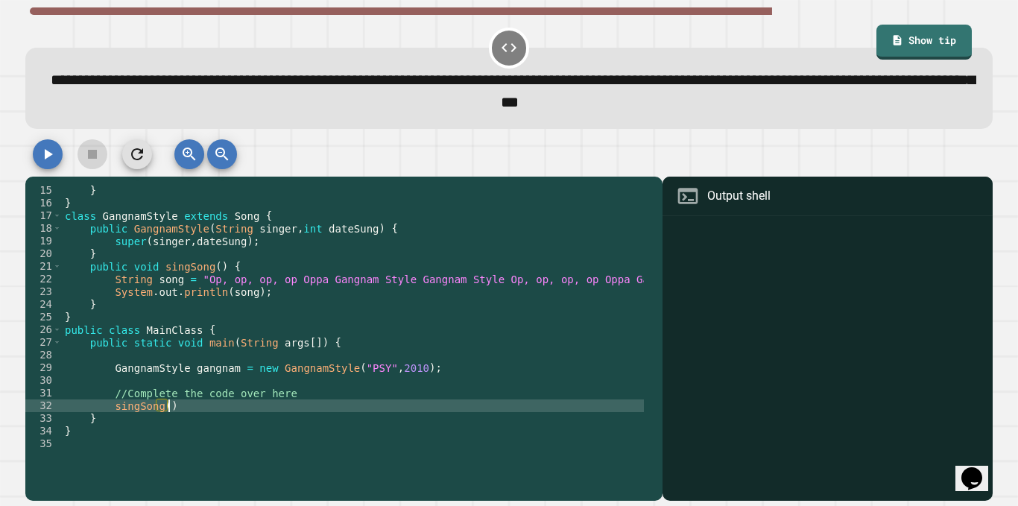
scroll to position [0, 7]
click at [162, 406] on div "} } class GangnamStyle extends Song { public GangnamStyle ( String singer , int…" at bounding box center [506, 329] width 889 height 291
click at [109, 408] on div "} } class GangnamStyle extends Song { public GangnamStyle ( String singer , int…" at bounding box center [506, 329] width 889 height 291
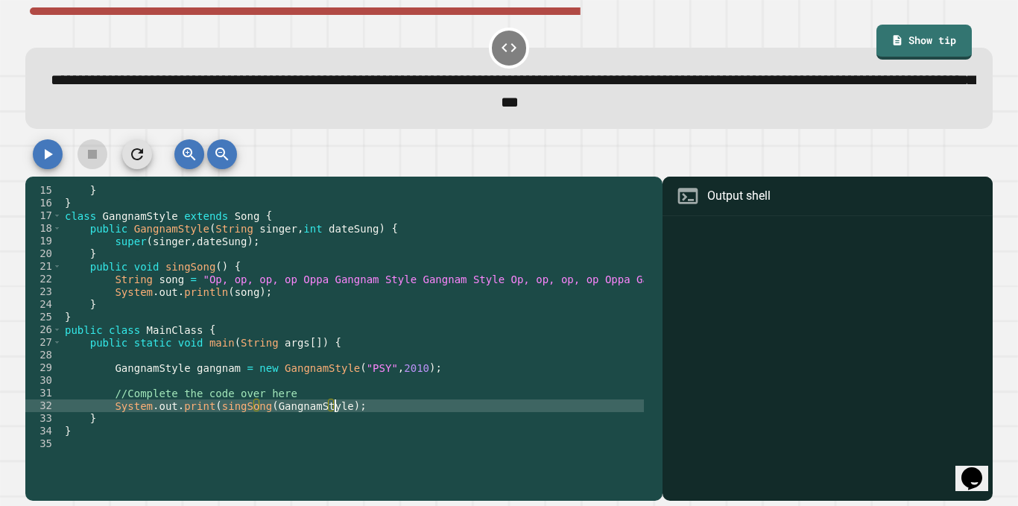
scroll to position [0, 19]
click at [46, 159] on icon "button" at bounding box center [49, 154] width 8 height 10
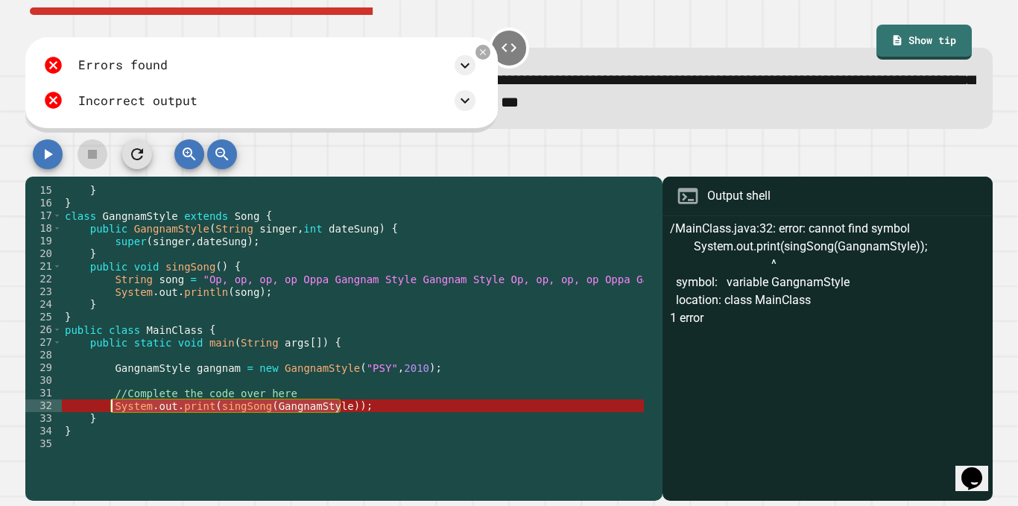
drag, startPoint x: 339, startPoint y: 409, endPoint x: 112, endPoint y: 412, distance: 227.3
click at [111, 412] on div "} } class GangnamStyle extends Song { public GangnamStyle ( String singer , int…" at bounding box center [506, 329] width 889 height 291
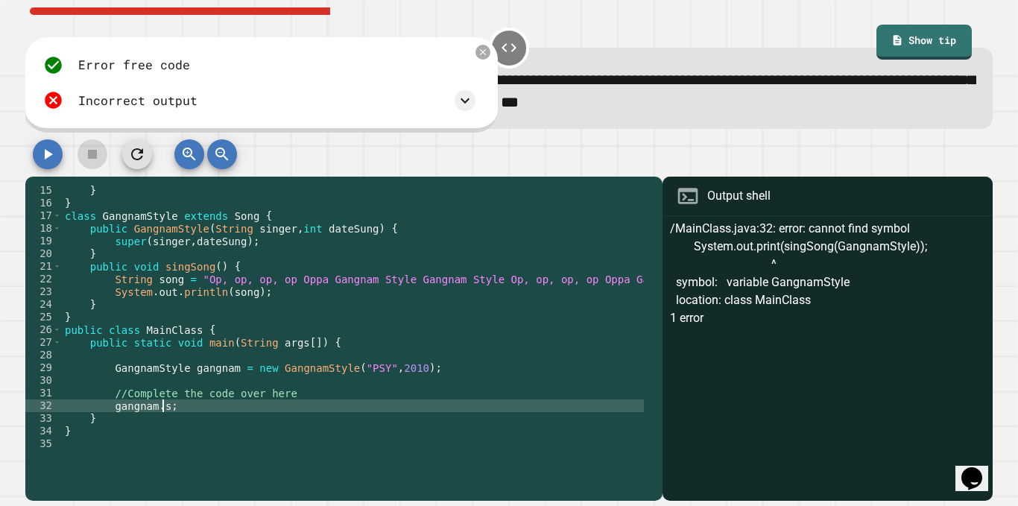
scroll to position [0, 6]
click at [159, 238] on div "} } class GangnamStyle extends Song { public GangnamStyle ( String singer , int…" at bounding box center [353, 322] width 582 height 277
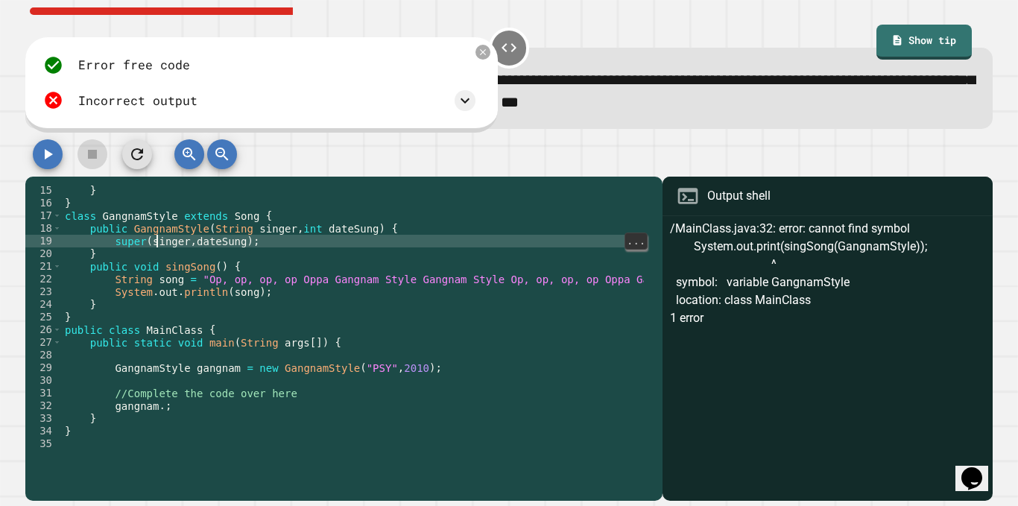
click at [159, 238] on div "} } class GangnamStyle extends Song { public GangnamStyle ( String singer , int…" at bounding box center [506, 329] width 889 height 291
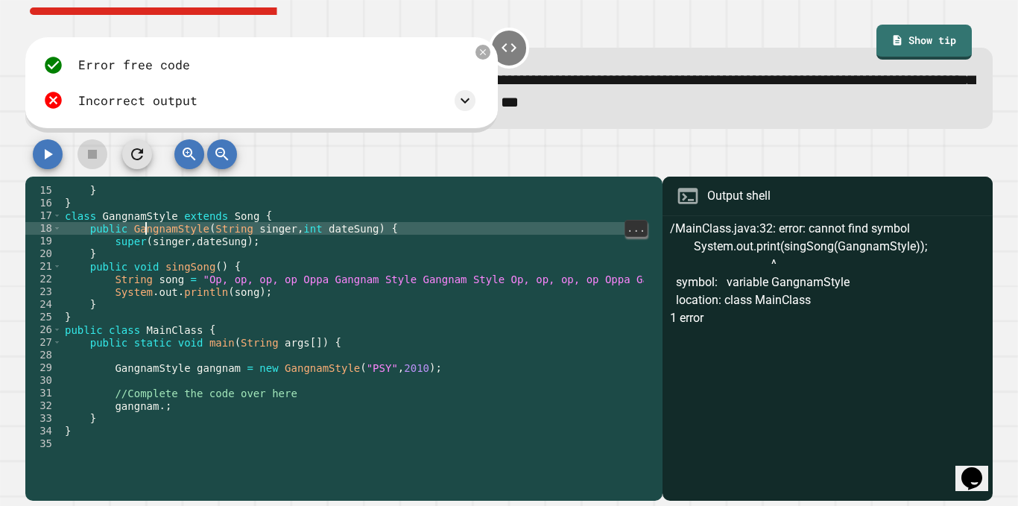
click at [146, 230] on div "} } class GangnamStyle extends Song { public GangnamStyle ( String singer , int…" at bounding box center [506, 329] width 889 height 291
click at [169, 232] on div "} } class GangnamStyle extends Song { public GangnamStyle ( String singer , int…" at bounding box center [506, 329] width 889 height 291
click at [149, 220] on div "} } class GangnamStyle extends Song { public GangnamStyle ( String singer , int…" at bounding box center [506, 329] width 889 height 291
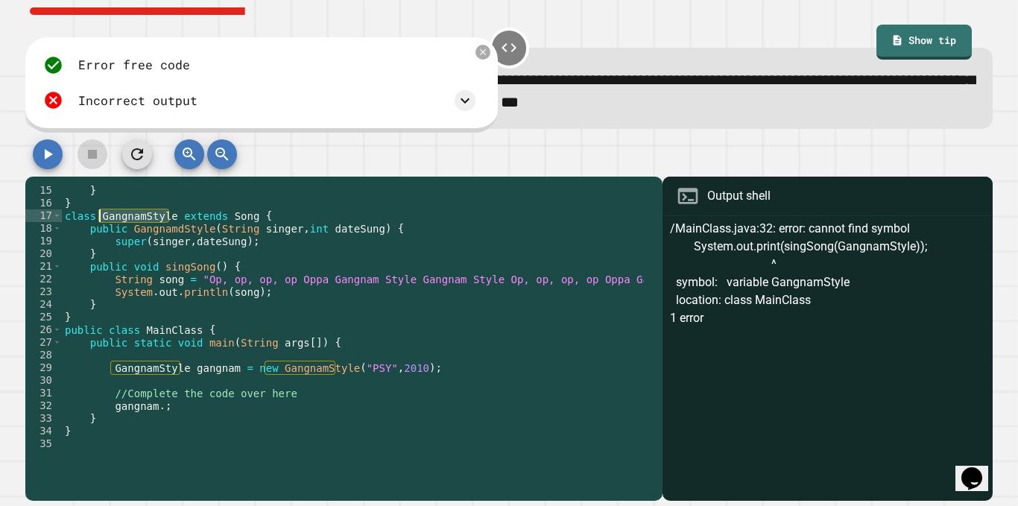
drag, startPoint x: 168, startPoint y: 220, endPoint x: 100, endPoint y: 220, distance: 67.8
click at [100, 220] on div "} } class GangnamStyle extends Song { public GangnamdStyle ( String singer , in…" at bounding box center [506, 329] width 889 height 291
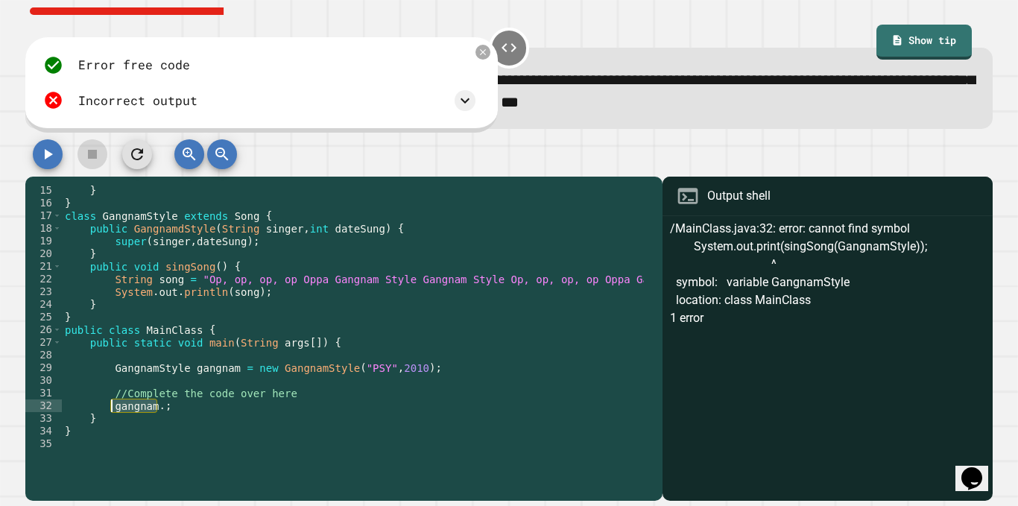
drag, startPoint x: 155, startPoint y: 411, endPoint x: 112, endPoint y: 411, distance: 43.2
click at [112, 411] on div "} } class GangnamStyle extends Song { public GangnamdStyle ( String singer , in…" at bounding box center [506, 329] width 889 height 291
paste textarea "****"
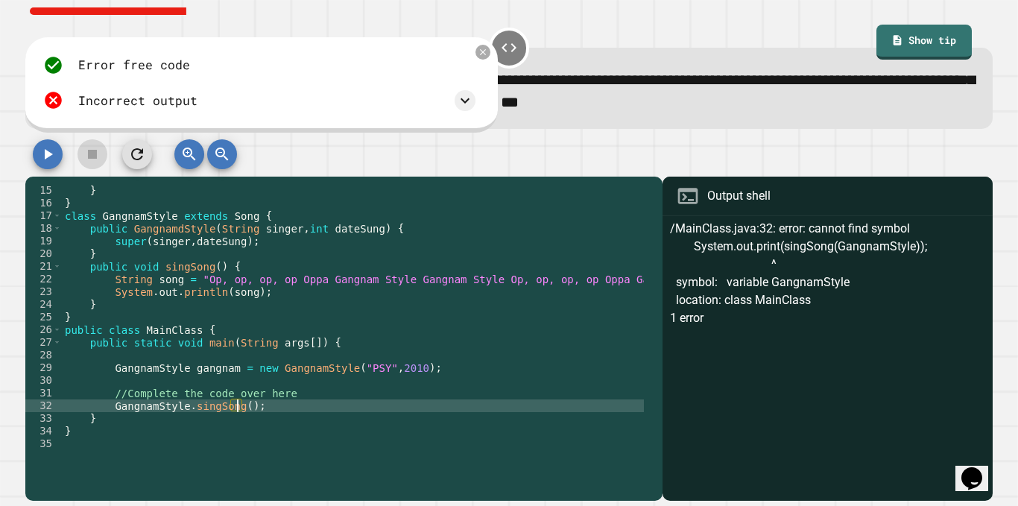
click at [49, 161] on icon "button" at bounding box center [48, 154] width 18 height 18
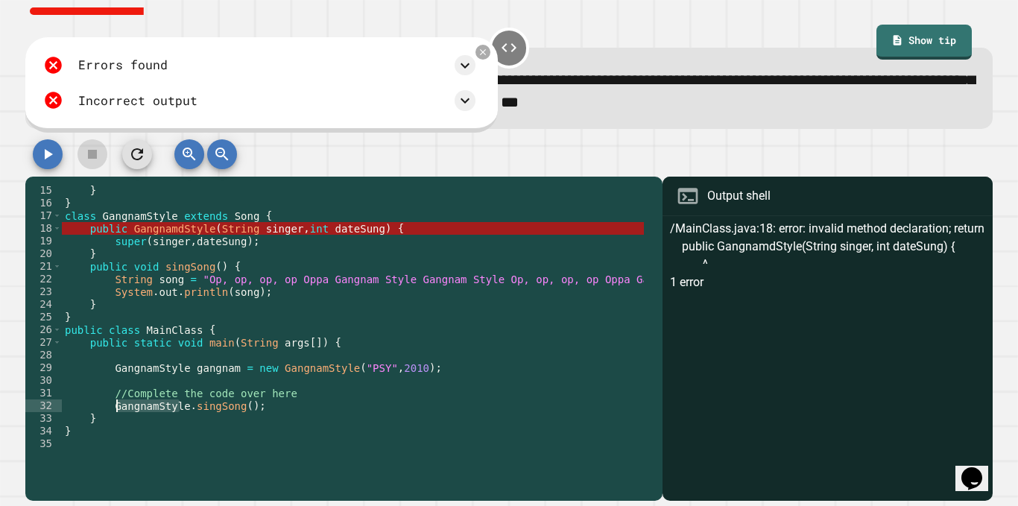
drag, startPoint x: 179, startPoint y: 410, endPoint x: 113, endPoint y: 409, distance: 65.6
click at [113, 409] on div "} } class GangnamStyle extends Song { public GangnamdStyle ( String singer , in…" at bounding box center [506, 329] width 889 height 291
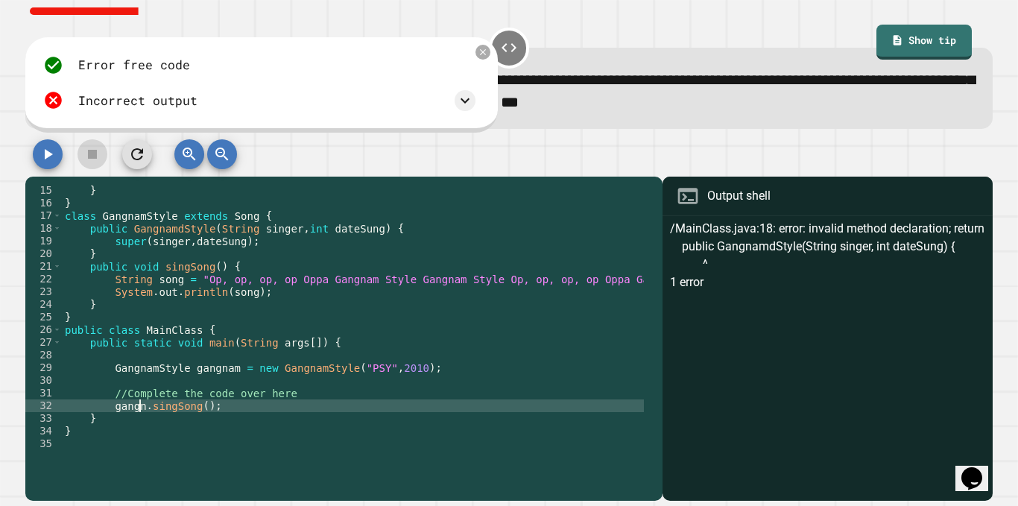
scroll to position [0, 7]
click at [43, 167] on button "button" at bounding box center [48, 154] width 30 height 30
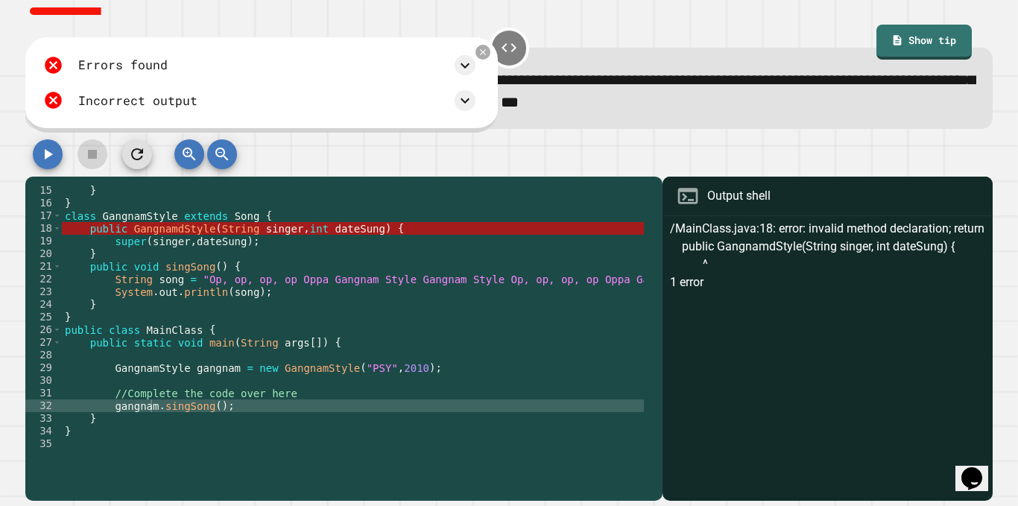
click at [173, 232] on div "} } class GangnamStyle extends Song { public GangnamdStyle ( String singer , in…" at bounding box center [506, 329] width 889 height 291
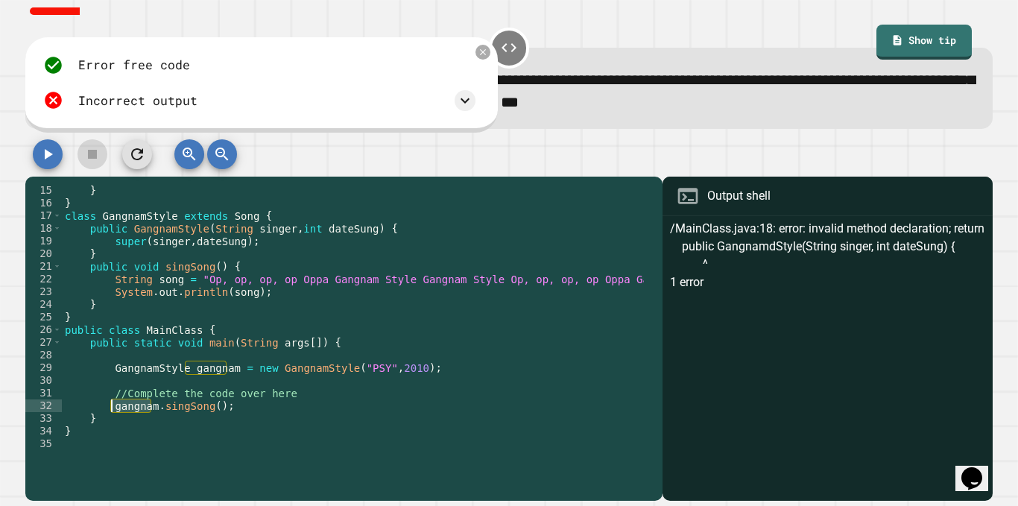
drag, startPoint x: 151, startPoint y: 409, endPoint x: 111, endPoint y: 408, distance: 39.5
click at [111, 408] on div "} } class GangnamStyle extends Song { public GangnamStyle ( String singer , int…" at bounding box center [506, 329] width 889 height 291
paste textarea "*****"
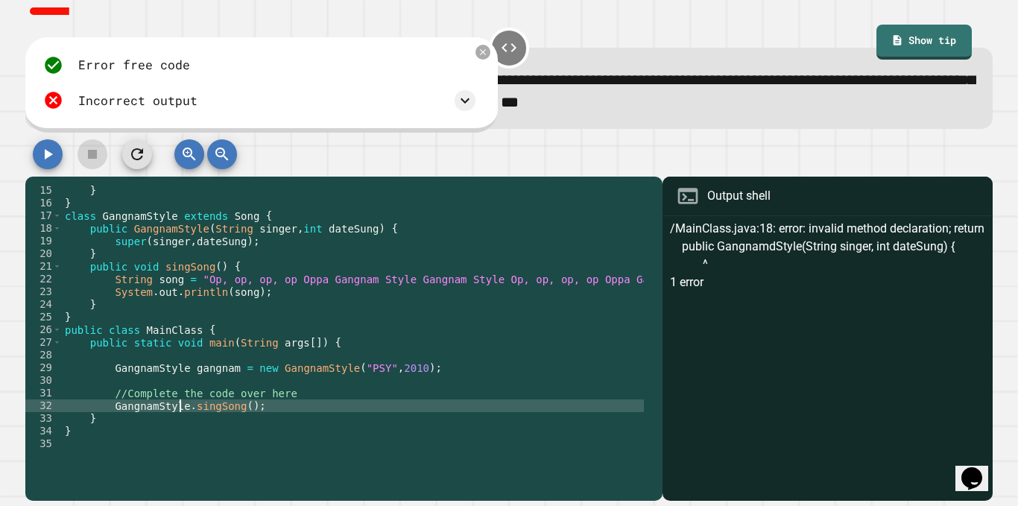
click at [49, 145] on button "button" at bounding box center [48, 154] width 30 height 30
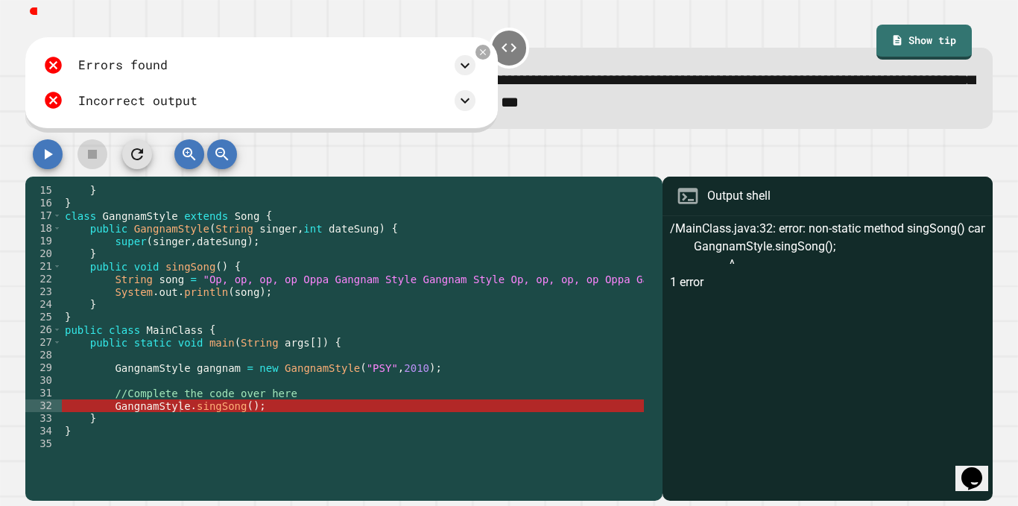
click at [116, 411] on div "} } class GangnamStyle extends Song { public GangnamStyle ( String singer , int…" at bounding box center [506, 329] width 889 height 291
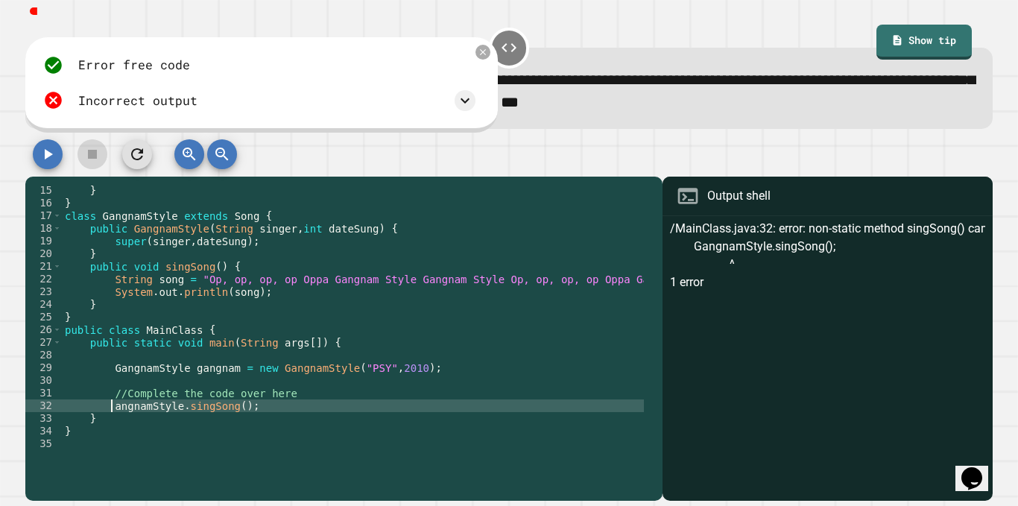
type textarea "**********"
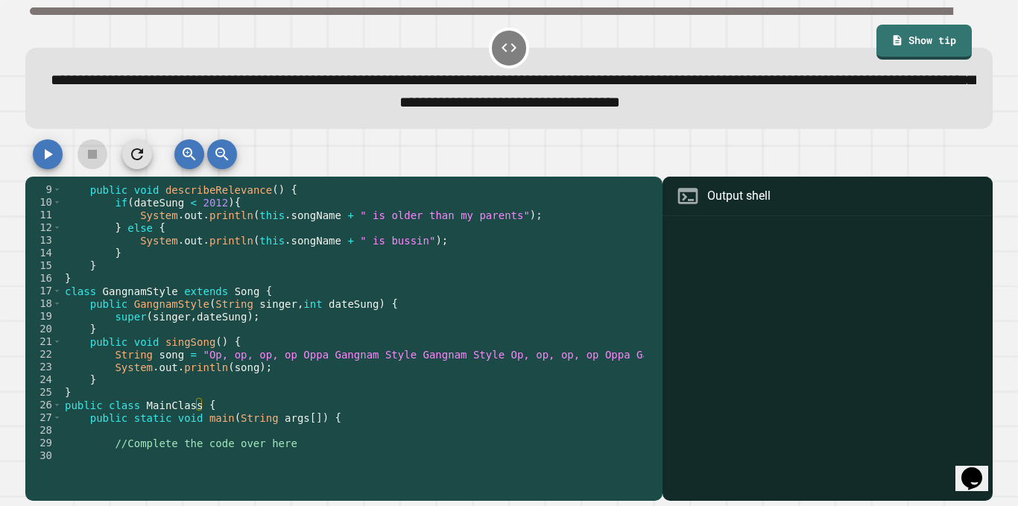
scroll to position [139, 0]
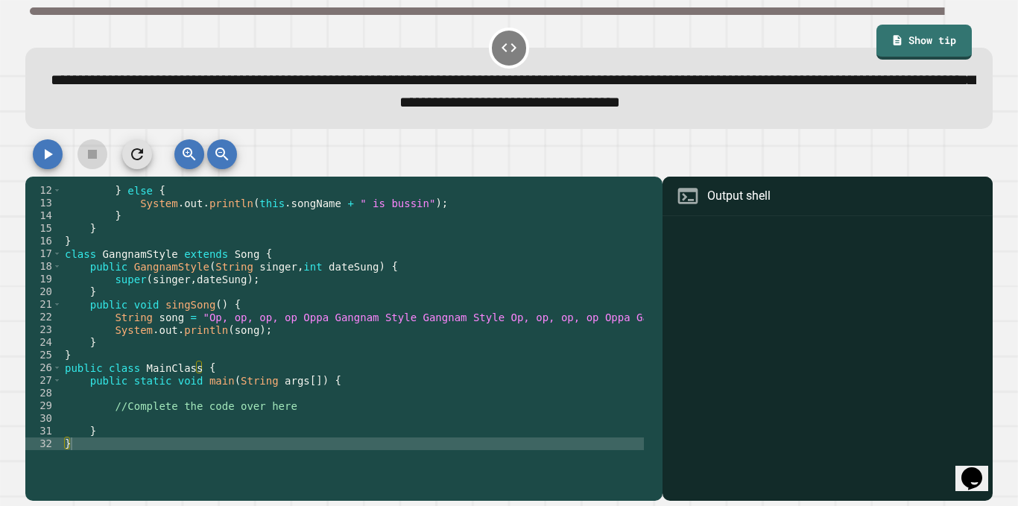
type textarea "**********"
click at [219, 414] on div "} else { System . out . println ( this . songName + " is bussin" ) ; } } } clas…" at bounding box center [506, 329] width 889 height 291
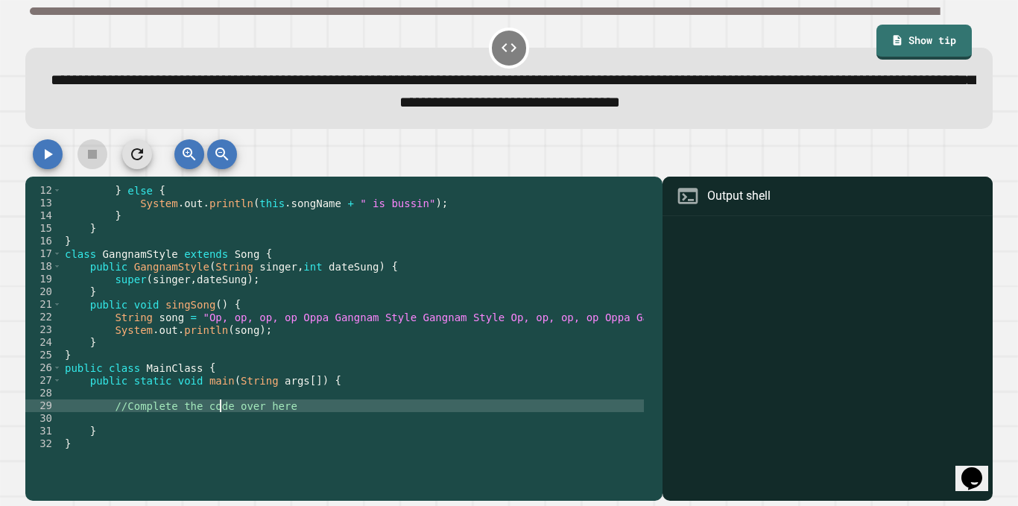
click at [219, 421] on div "} else { System . out . println ( this . songName + " is bussin" ) ; } } } clas…" at bounding box center [506, 329] width 889 height 291
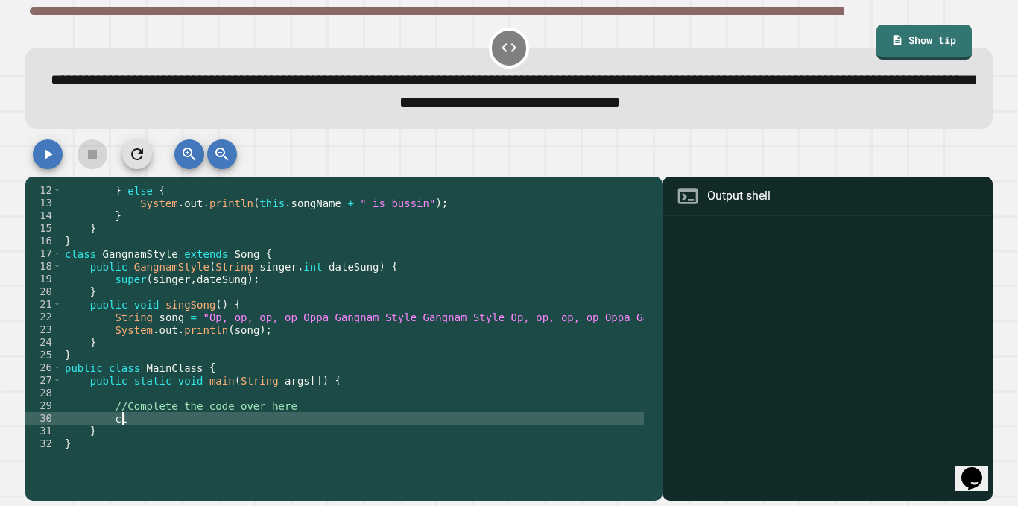
type textarea "*"
type textarea "**********"
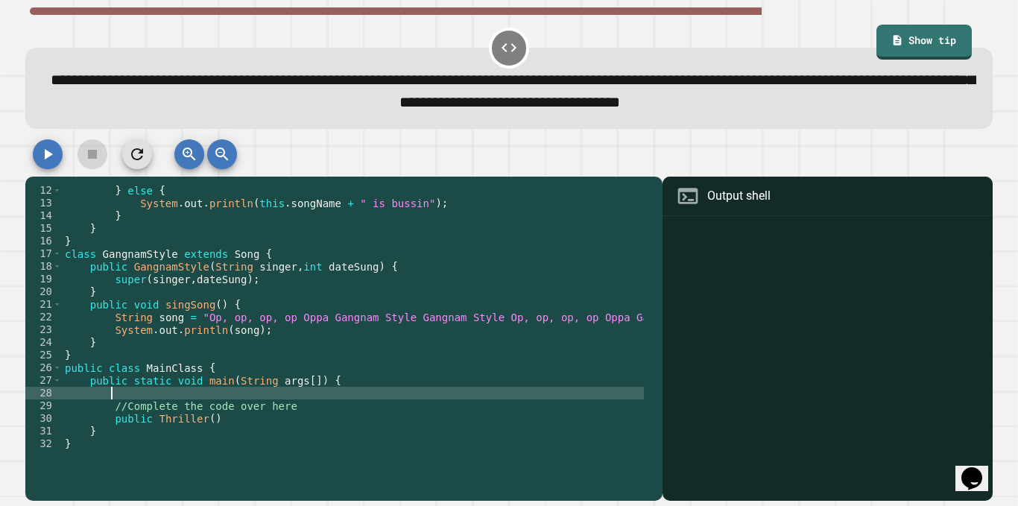
click at [184, 390] on div "} else { System . out . println ( this . songName + " is bussin" ) ; } } } clas…" at bounding box center [506, 329] width 889 height 291
click at [202, 420] on div "} else { System . out . println ( this . songName + " is bussin" ) ; } } } clas…" at bounding box center [506, 329] width 889 height 291
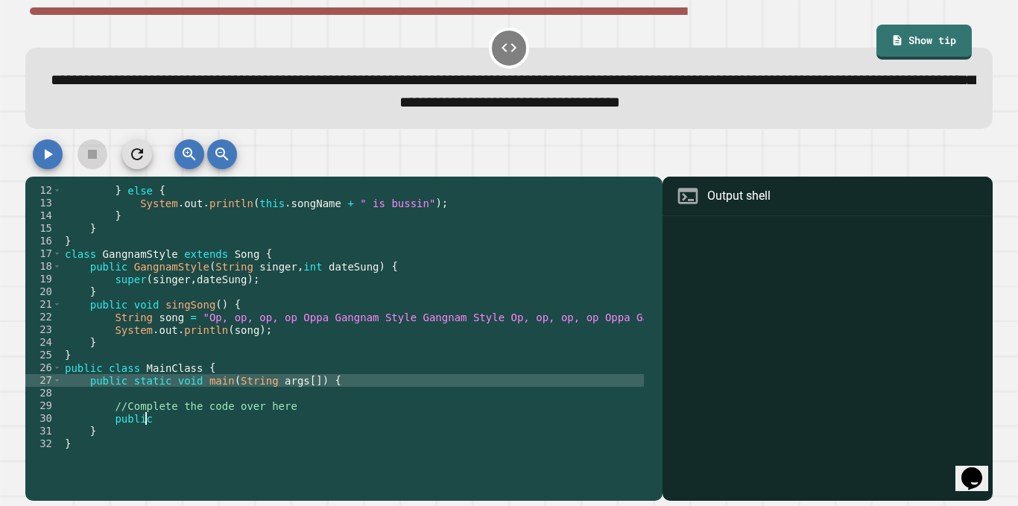
click at [233, 386] on div "} else { System . out . println ( this . songName + " is bussin" ) ; } } } clas…" at bounding box center [506, 329] width 889 height 291
click at [221, 422] on div "} else { System . out . println ( this . songName + " is bussin" ) ; } } } clas…" at bounding box center [506, 329] width 889 height 291
type textarea "******"
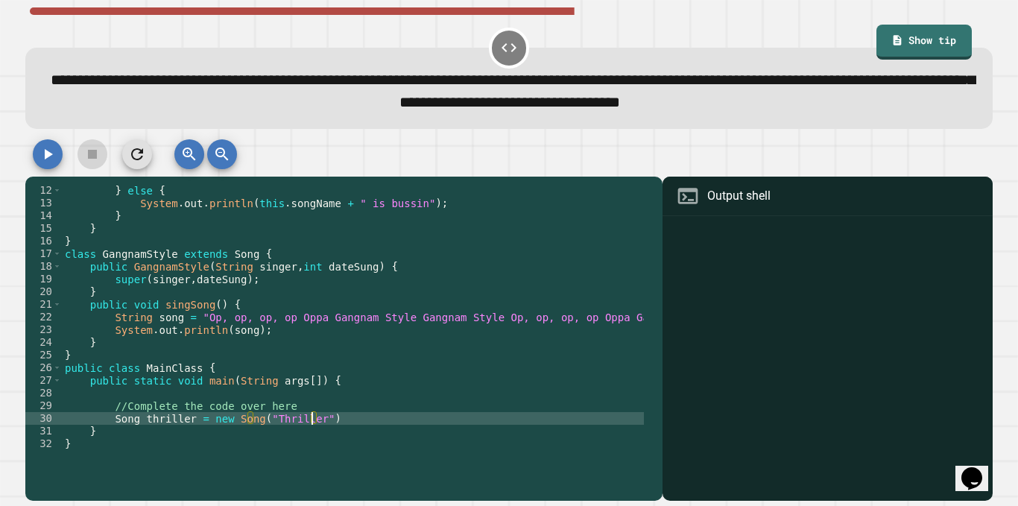
scroll to position [0, 18]
type textarea "**********"
click at [350, 419] on div "} else { System . out . println ( this . songName + " is bussin" ) ; } } } clas…" at bounding box center [506, 329] width 889 height 291
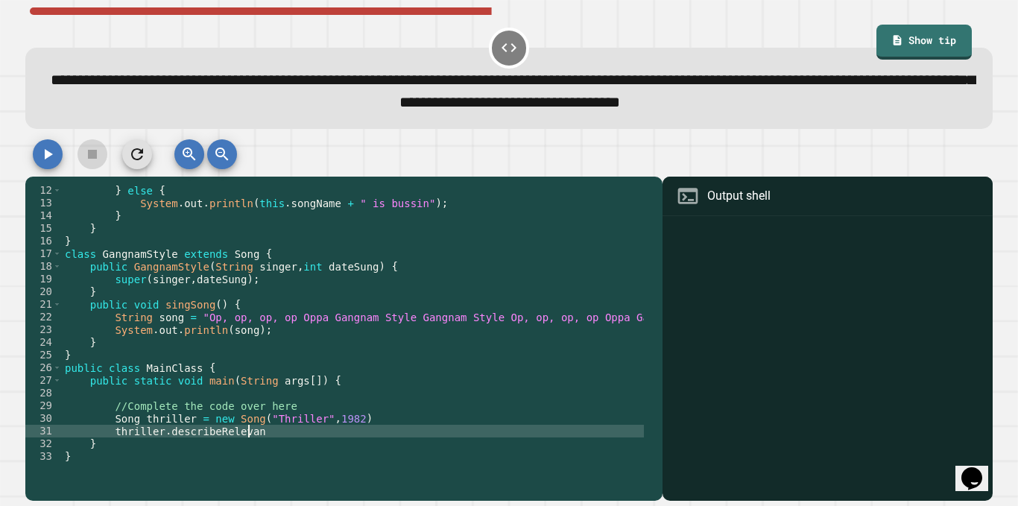
scroll to position [0, 13]
click at [350, 420] on div "} else { System . out . println ( this . songName + " is bussin" ) ; } } } clas…" at bounding box center [506, 329] width 889 height 291
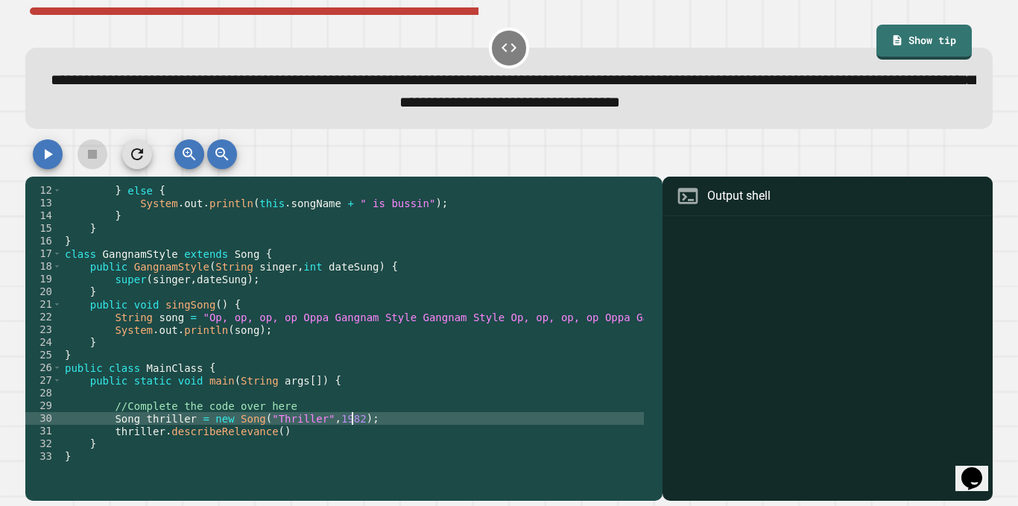
scroll to position [0, 14]
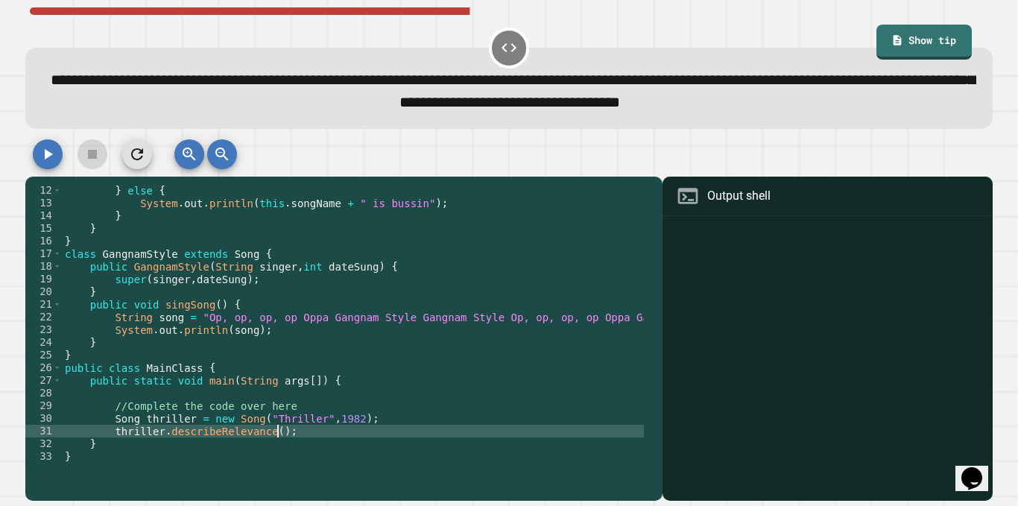
click at [142, 422] on div "} else { System . out . println ( this . songName + " is bussin" ) ; } } } clas…" at bounding box center [506, 329] width 889 height 291
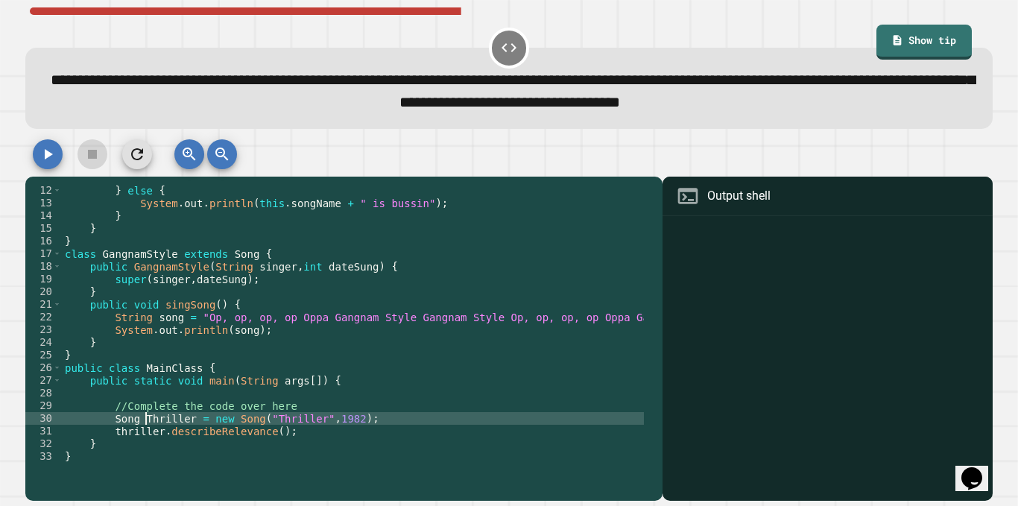
scroll to position [0, 6]
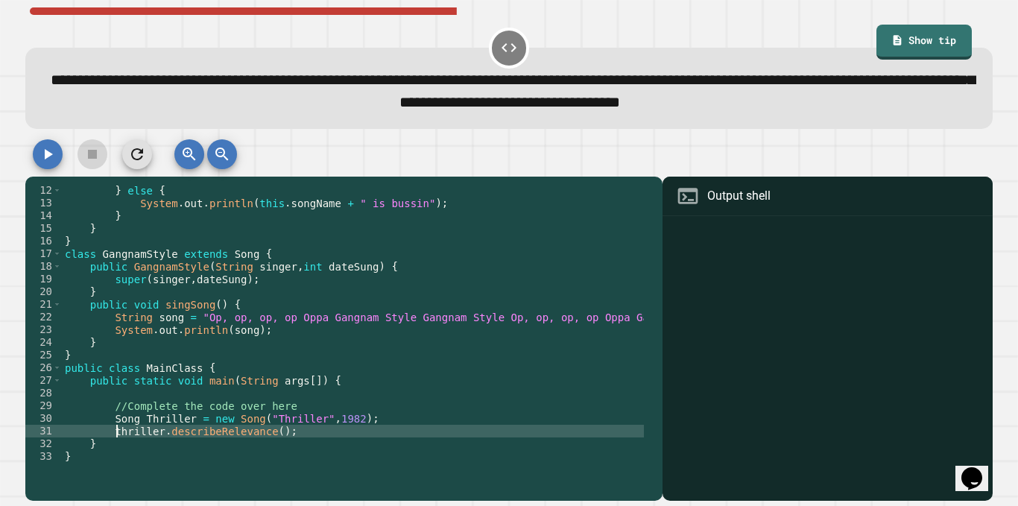
click at [114, 432] on div "} else { System . out . println ( this . songName + " is bussin" ) ; } } } clas…" at bounding box center [506, 329] width 889 height 291
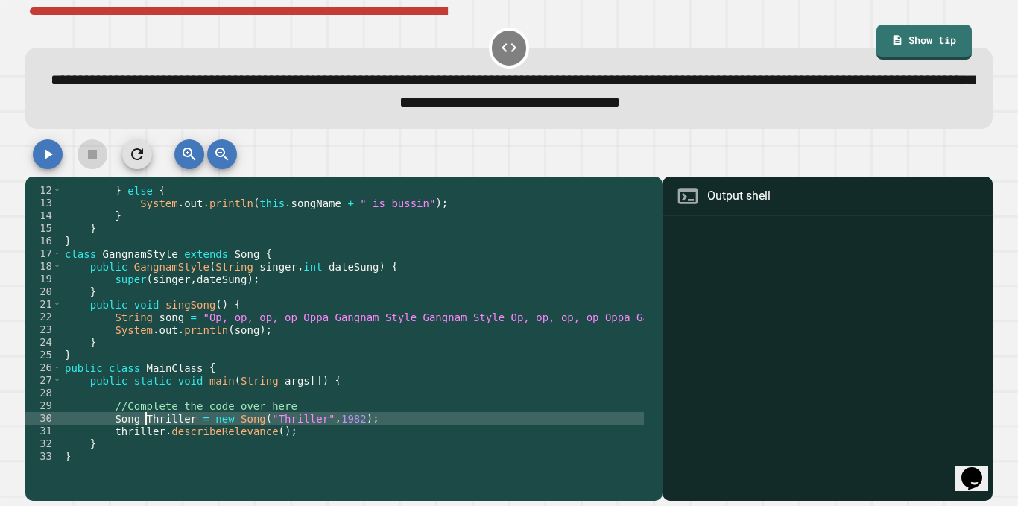
click at [145, 420] on div "} else { System . out . println ( this . songName + " is bussin" ) ; } } } clas…" at bounding box center [506, 329] width 889 height 291
type textarea "**********"
click at [50, 162] on icon "button" at bounding box center [48, 154] width 18 height 18
